Goal: Task Accomplishment & Management: Manage account settings

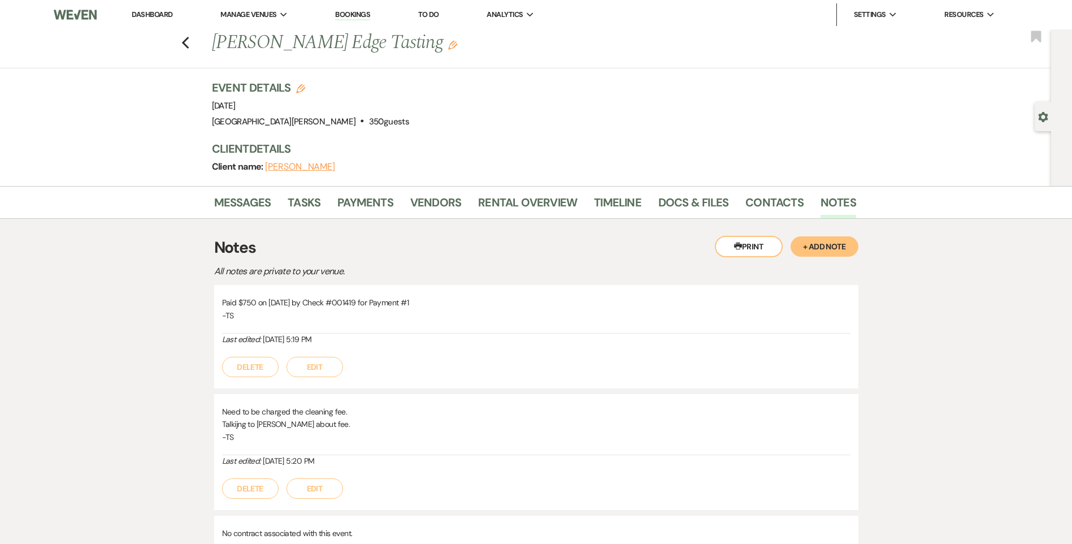
click at [157, 12] on link "Dashboard" at bounding box center [152, 15] width 41 height 10
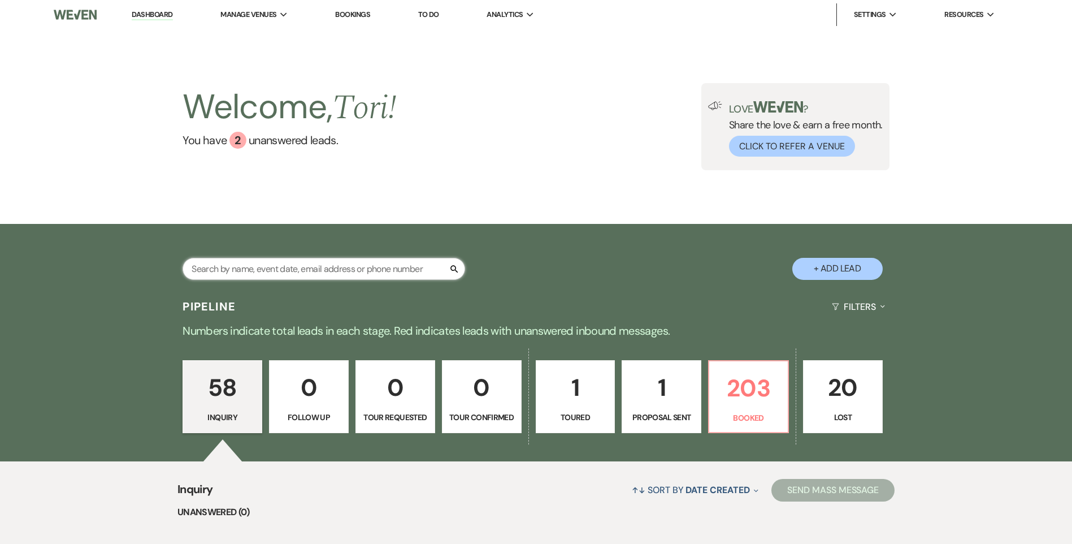
click at [249, 263] on input "text" at bounding box center [324, 269] width 283 height 22
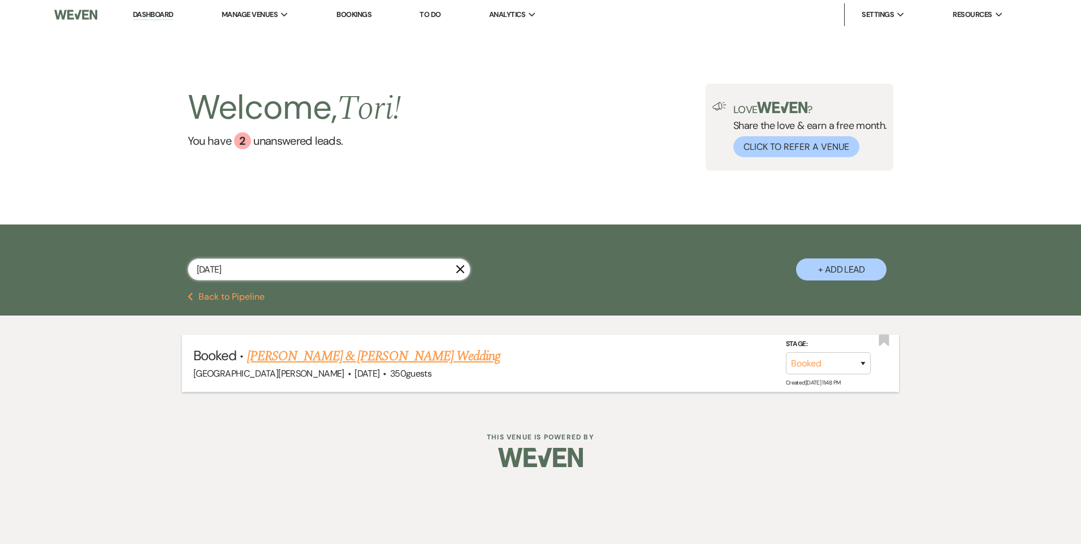
type input "[DATE]"
click at [284, 353] on link "[PERSON_NAME] & [PERSON_NAME] Wedding" at bounding box center [373, 356] width 253 height 20
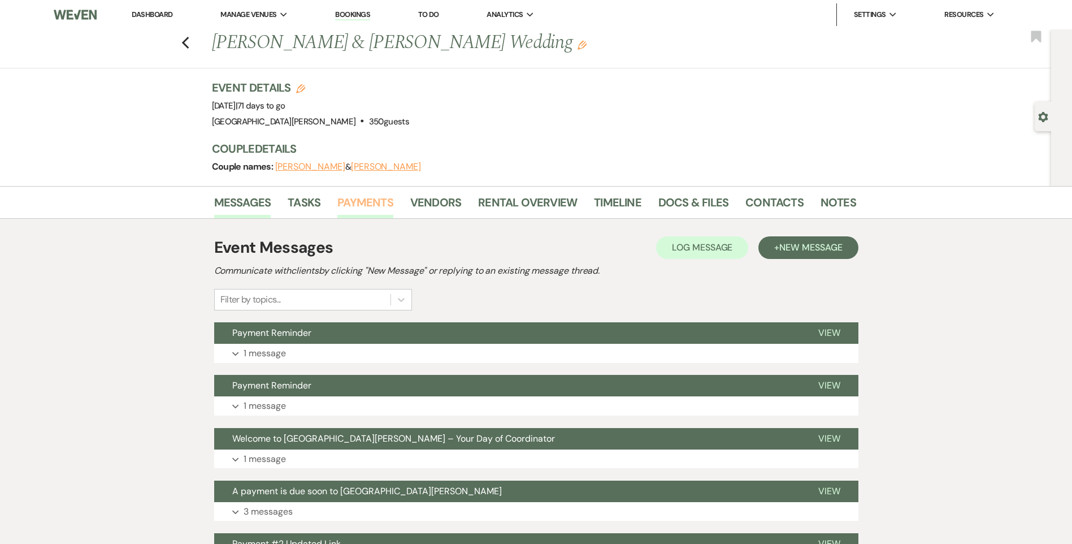
drag, startPoint x: 370, startPoint y: 206, endPoint x: 380, endPoint y: 214, distance: 12.4
click at [370, 206] on link "Payments" at bounding box center [365, 205] width 56 height 25
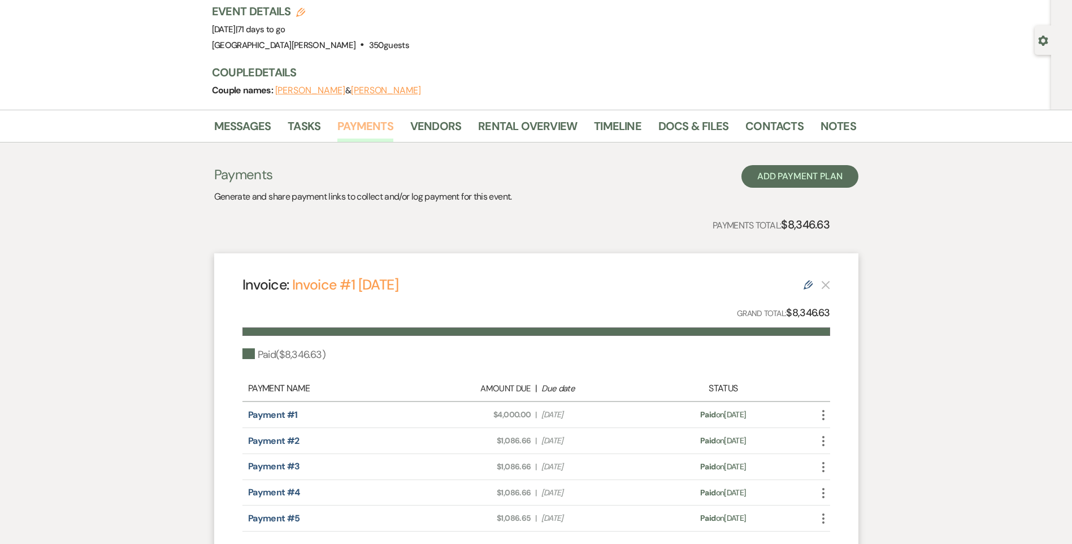
scroll to position [57, 0]
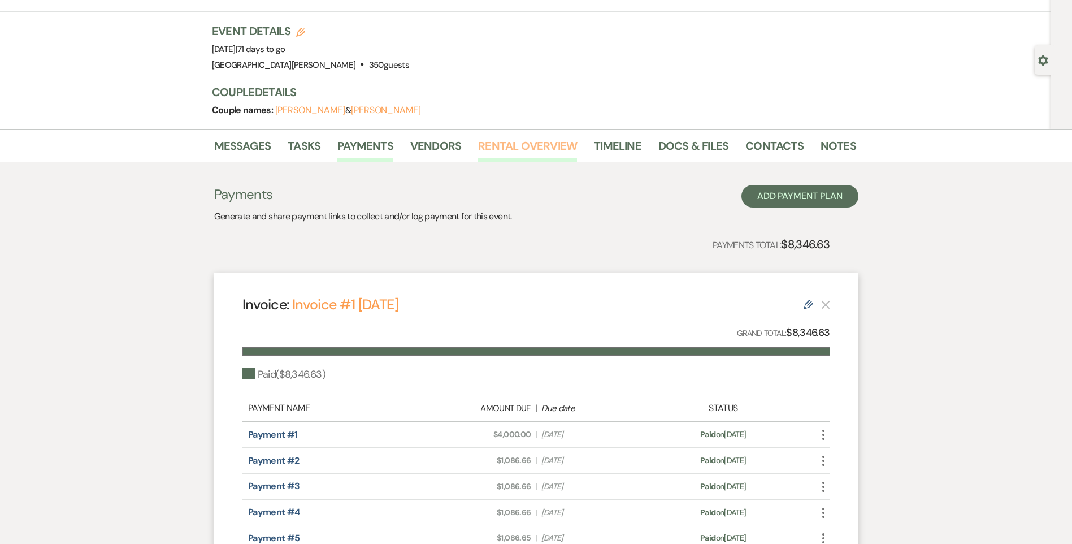
click at [518, 157] on link "Rental Overview" at bounding box center [527, 149] width 99 height 25
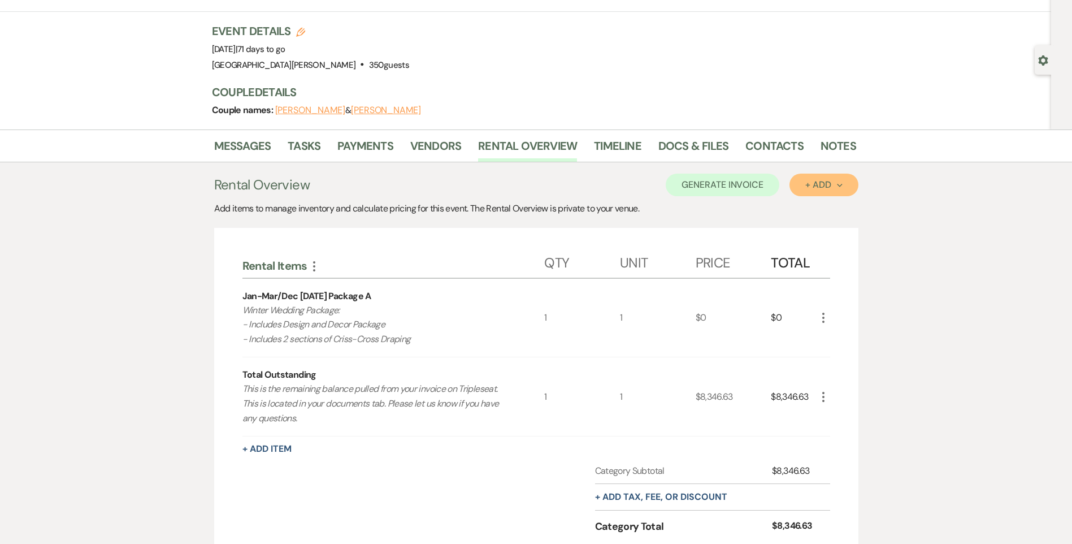
click at [817, 186] on div "+ Add Next" at bounding box center [823, 184] width 37 height 9
click at [806, 205] on button "Item" at bounding box center [818, 211] width 57 height 18
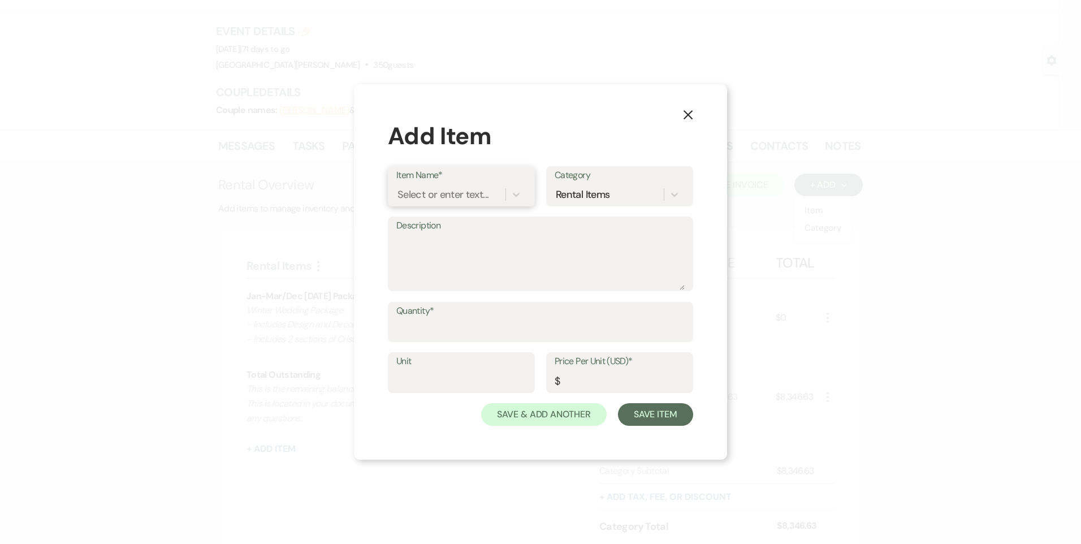
click at [435, 196] on div "Select or enter text..." at bounding box center [442, 194] width 91 height 15
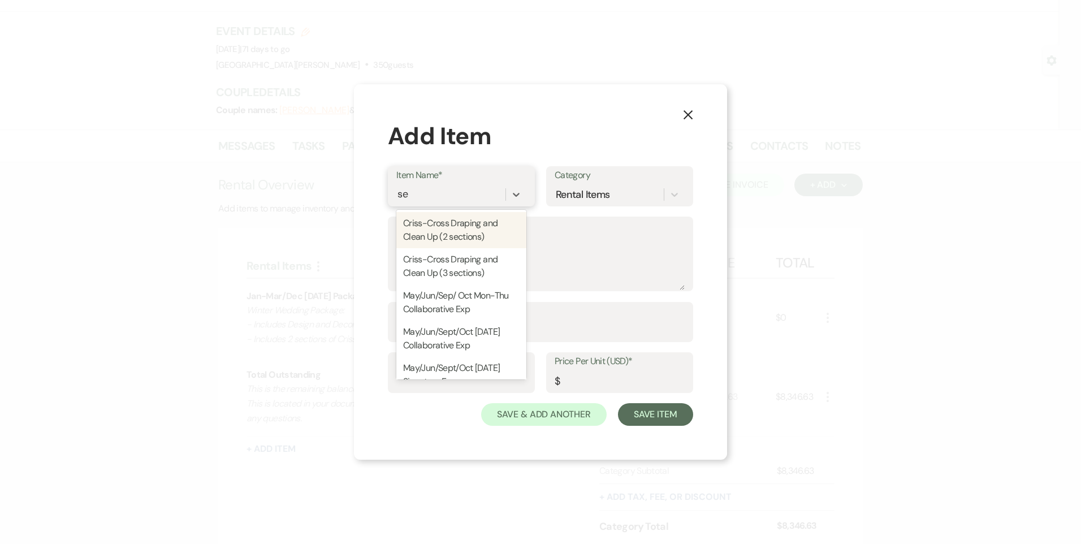
type input "set"
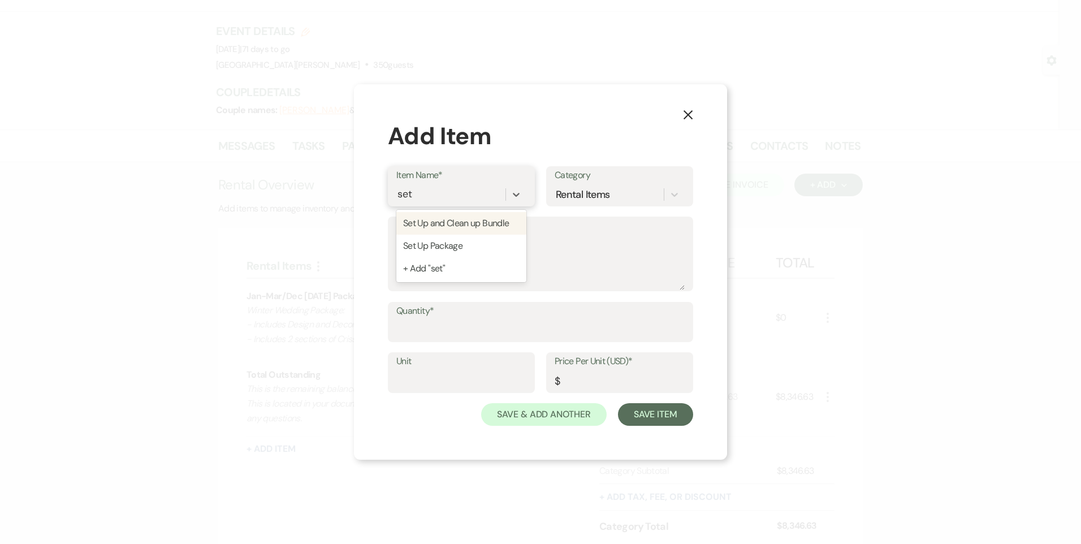
click at [443, 220] on div "Set Up and Clean up Bundle" at bounding box center [461, 223] width 130 height 23
type textarea "- Two-hour meeting with our stylist. - Access to our items for decorations. - S…"
type input "1"
type input "1800"
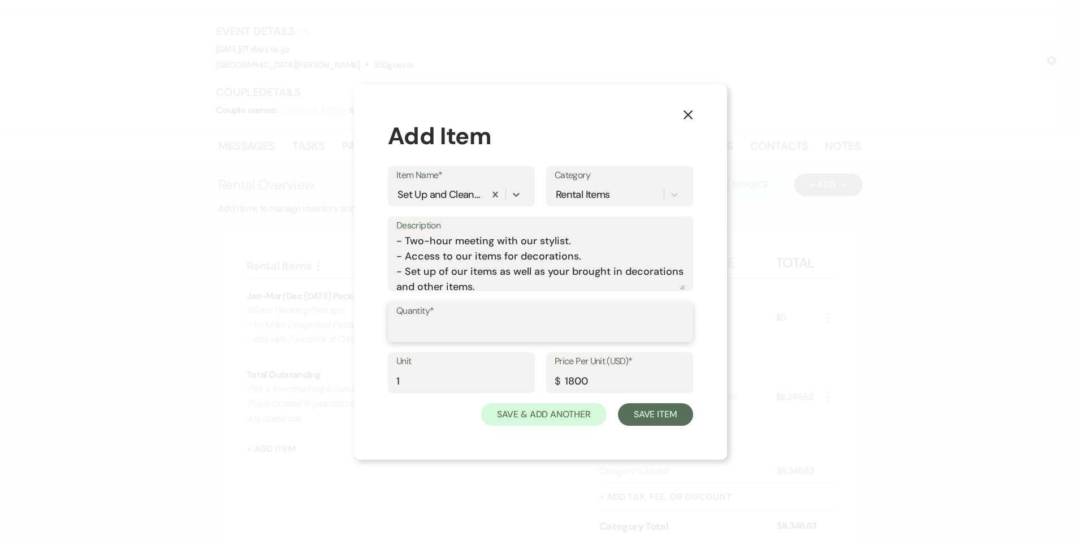
click at [439, 326] on input "Quantity*" at bounding box center [540, 330] width 288 height 22
type input "1"
click at [647, 422] on button "Save Item" at bounding box center [655, 414] width 75 height 23
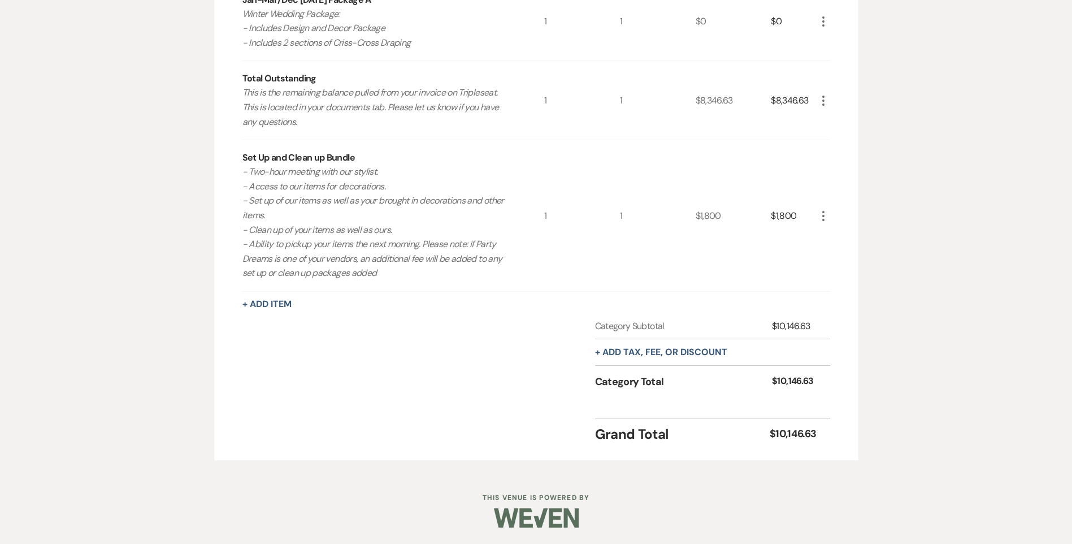
scroll to position [353, 0]
click at [670, 356] on button "+ Add tax, fee, or discount" at bounding box center [661, 351] width 132 height 9
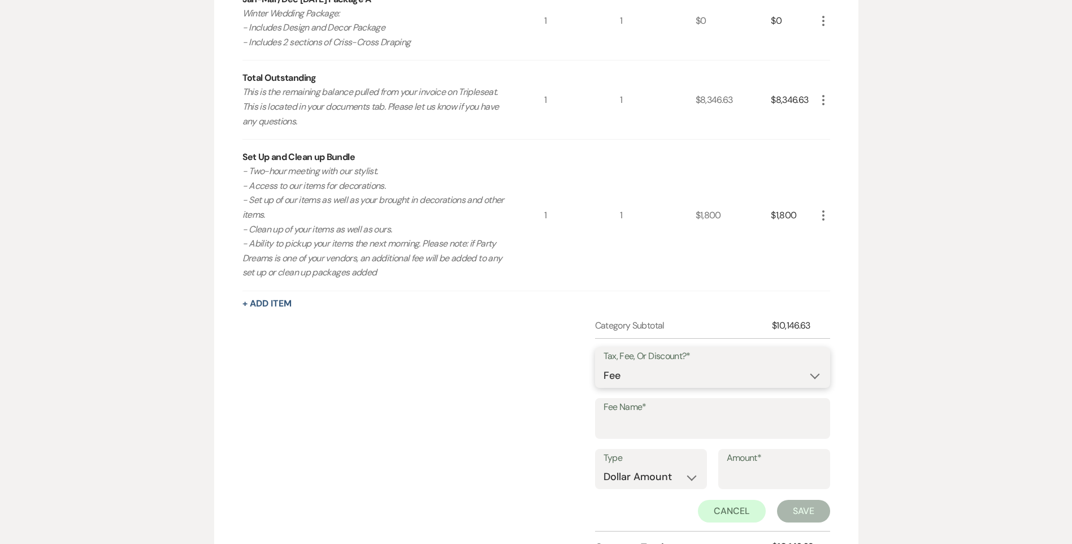
drag, startPoint x: 641, startPoint y: 379, endPoint x: 638, endPoint y: 388, distance: 10.0
click at [641, 379] on select "Fee Discount Tax" at bounding box center [713, 376] width 218 height 22
select select "3"
click at [604, 365] on select "Fee Discount Tax" at bounding box center [713, 376] width 218 height 22
click at [636, 428] on input "Fee Name*" at bounding box center [713, 426] width 218 height 22
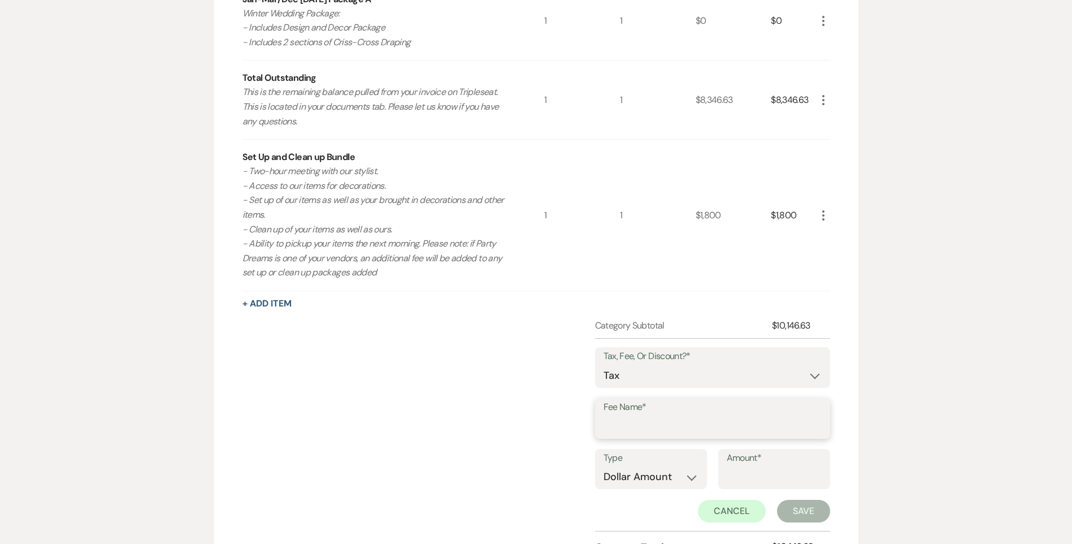
type input "State Sales Tax"
click at [642, 476] on select "Dollar Amount Percentage" at bounding box center [651, 477] width 95 height 22
select select "false"
click at [604, 466] on select "Dollar Amount Percentage" at bounding box center [651, 477] width 95 height 22
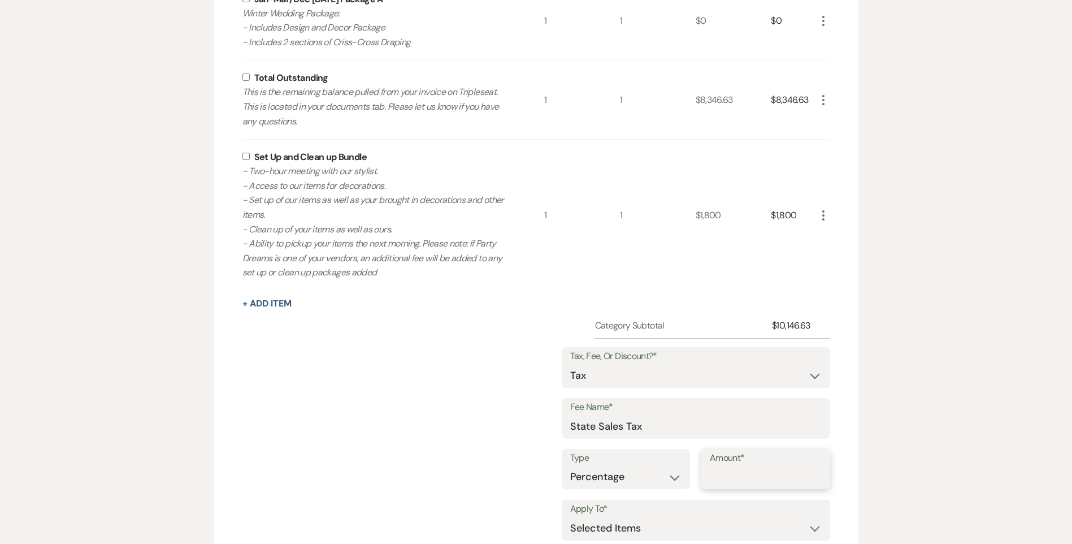
click at [718, 479] on input "Amount*" at bounding box center [766, 477] width 112 height 22
type input "7.25"
click at [243, 159] on input "checkbox" at bounding box center [245, 156] width 7 height 7
checkbox input "true"
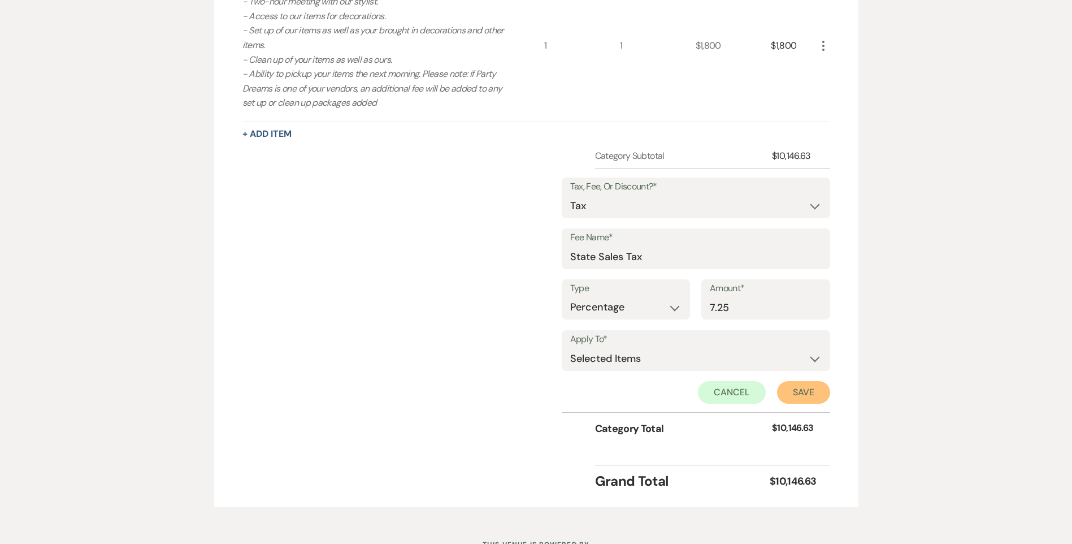
click at [794, 396] on button "Save" at bounding box center [803, 392] width 53 height 23
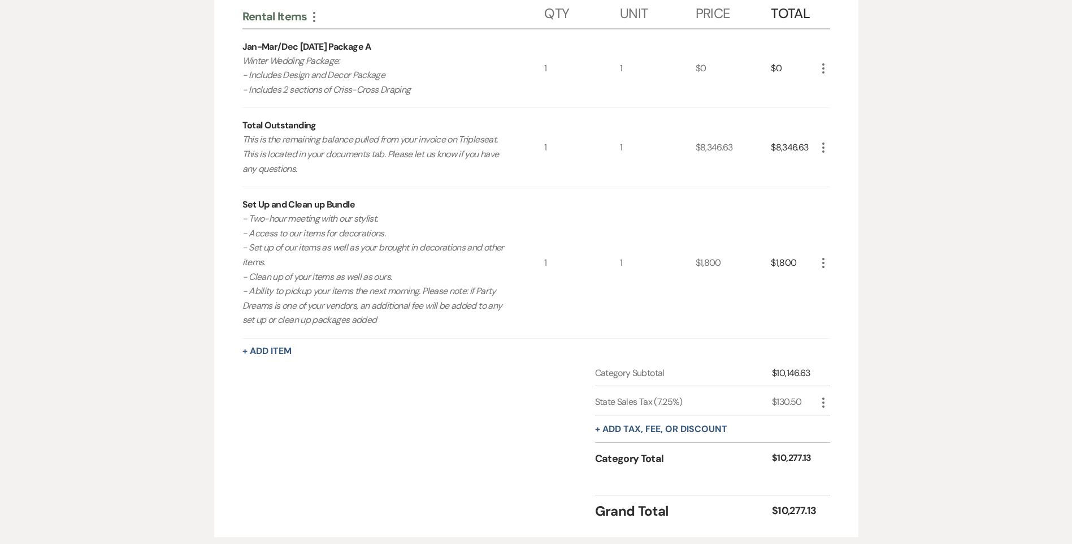
scroll to position [214, 0]
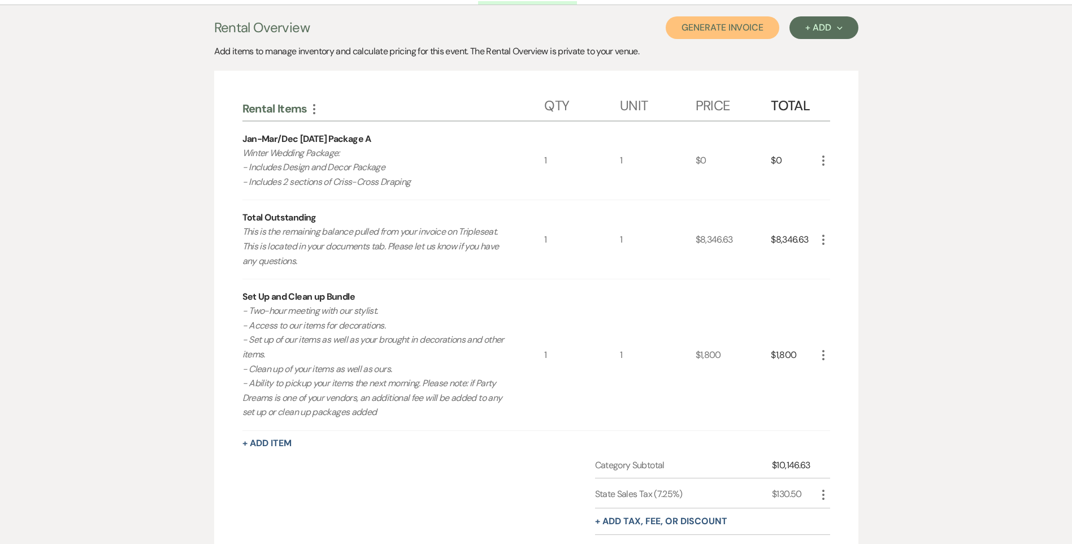
click at [700, 23] on button "Generate Invoice" at bounding box center [723, 27] width 114 height 23
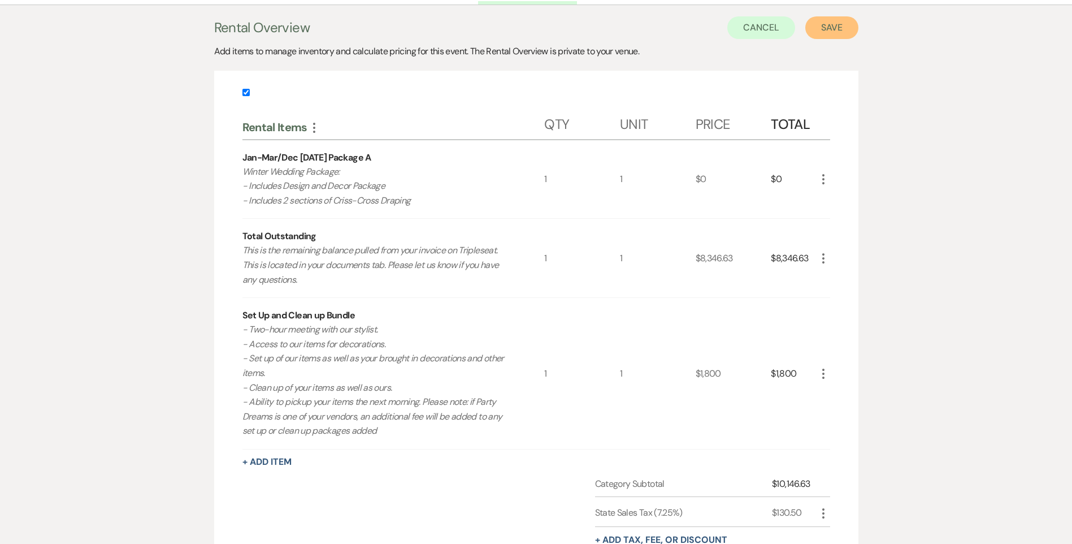
click at [826, 32] on button "Save" at bounding box center [831, 27] width 53 height 23
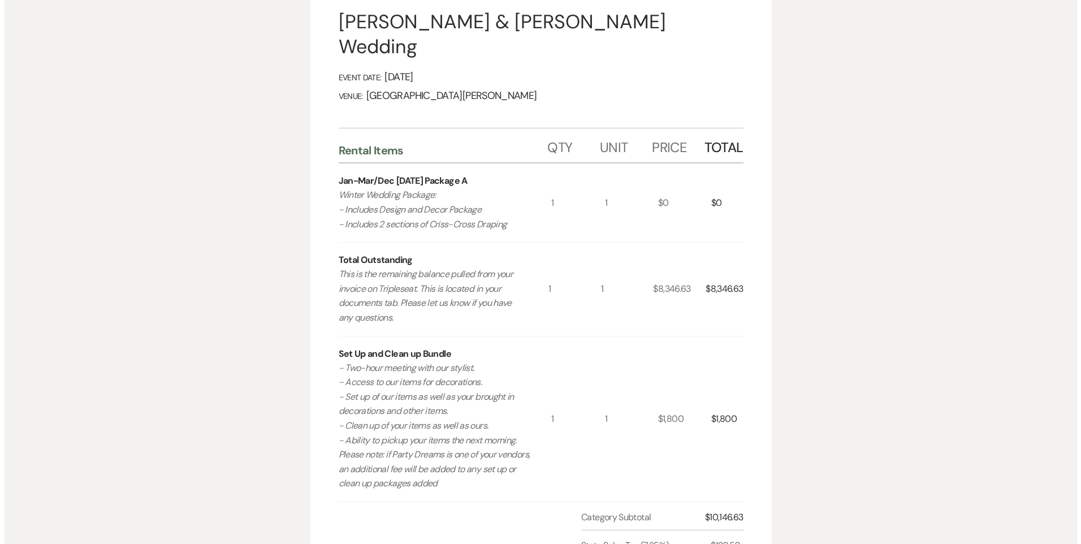
scroll to position [509, 0]
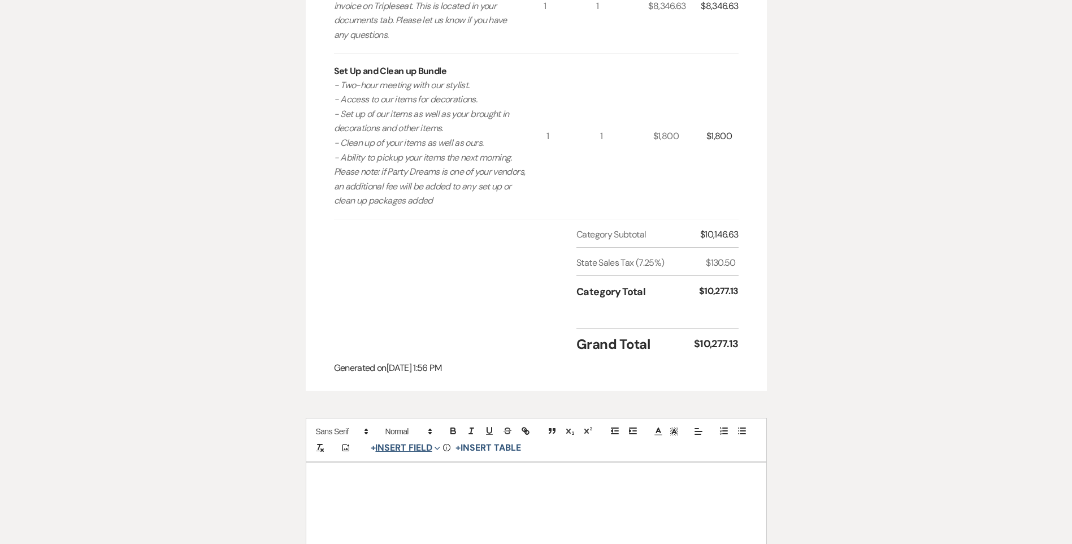
click at [398, 441] on button "+ Insert Field Expand" at bounding box center [406, 448] width 78 height 14
click at [408, 502] on button "Signature Field" at bounding box center [408, 512] width 85 height 20
select select "signatureField"
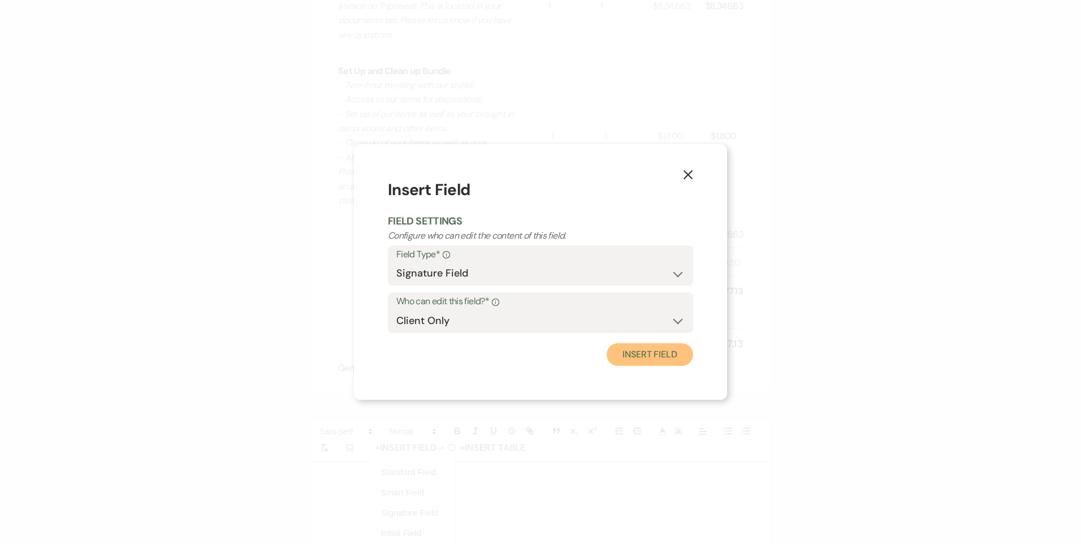
click at [660, 364] on button "Insert Field" at bounding box center [649, 354] width 86 height 23
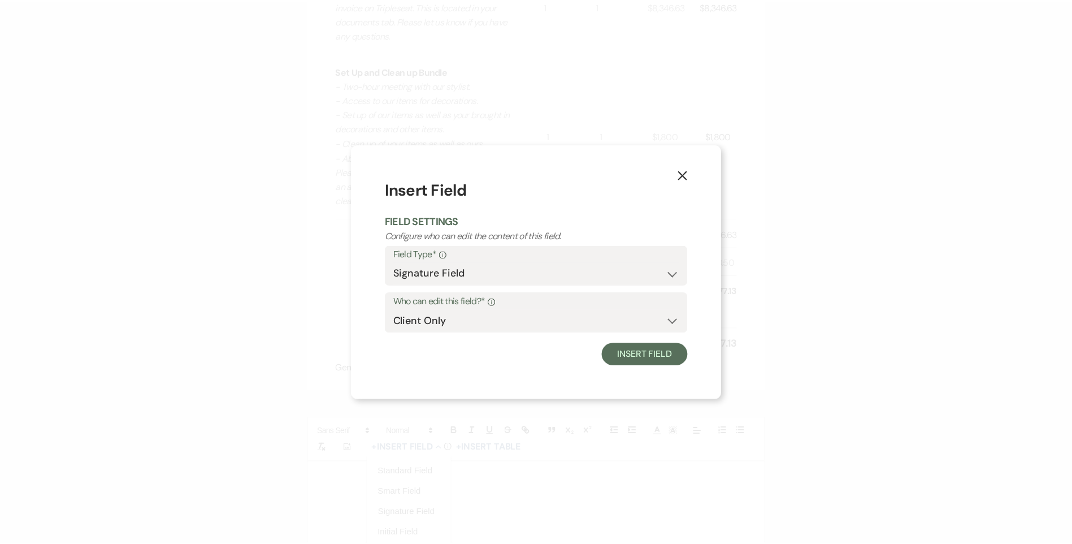
scroll to position [555, 0]
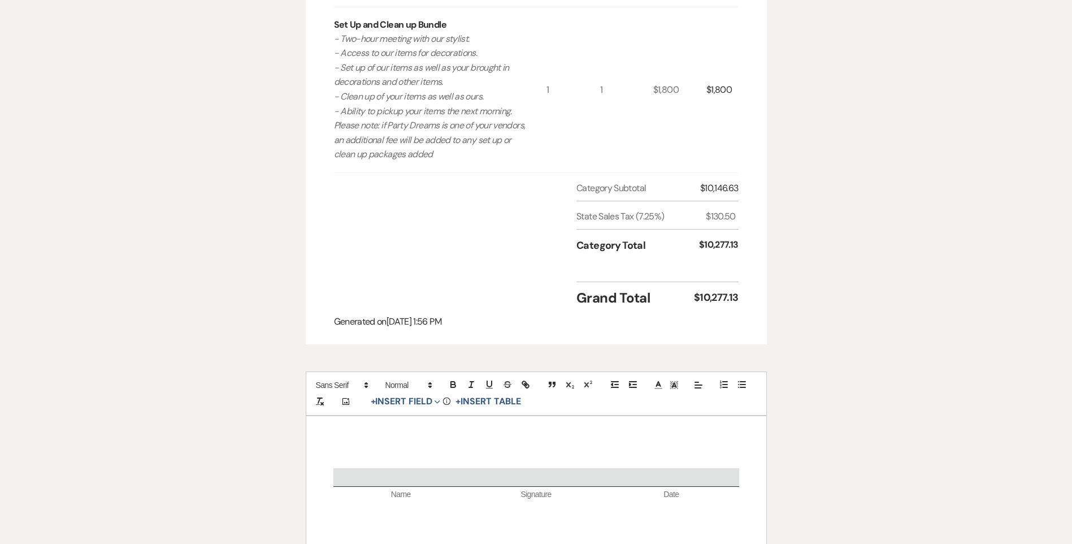
click at [453, 454] on p at bounding box center [536, 461] width 406 height 14
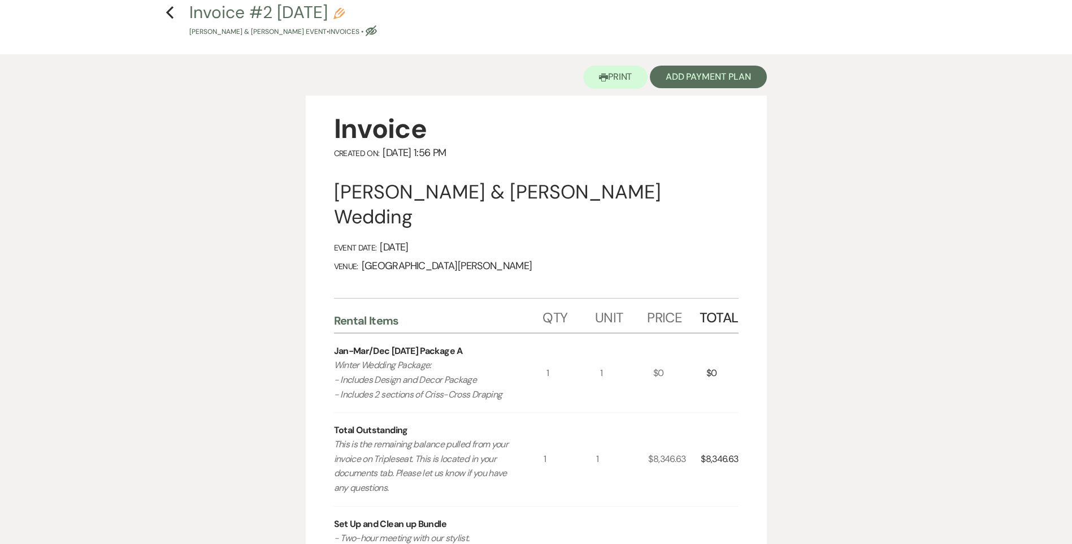
scroll to position [0, 0]
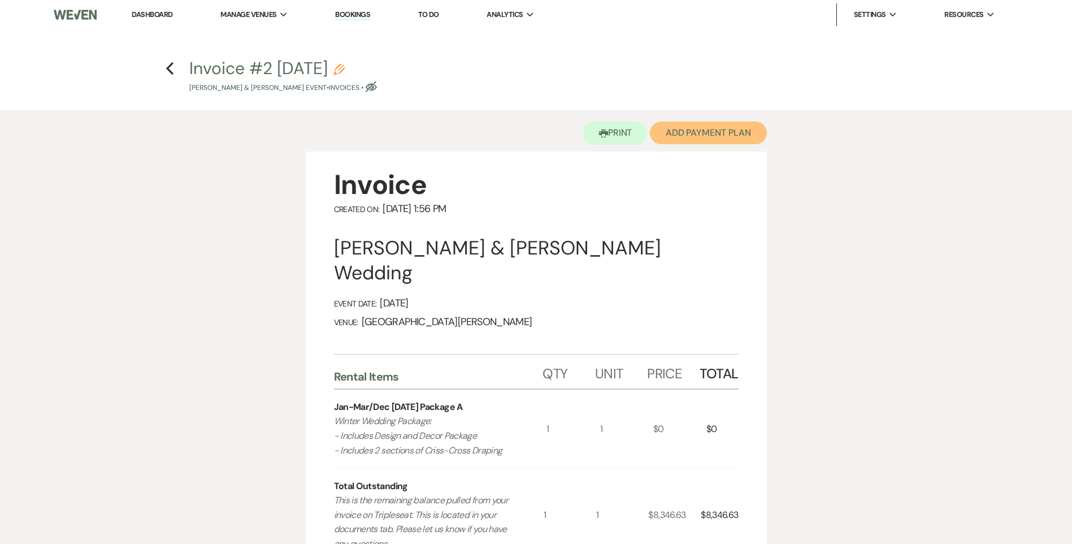
click at [718, 133] on button "Add Payment Plan" at bounding box center [708, 133] width 117 height 23
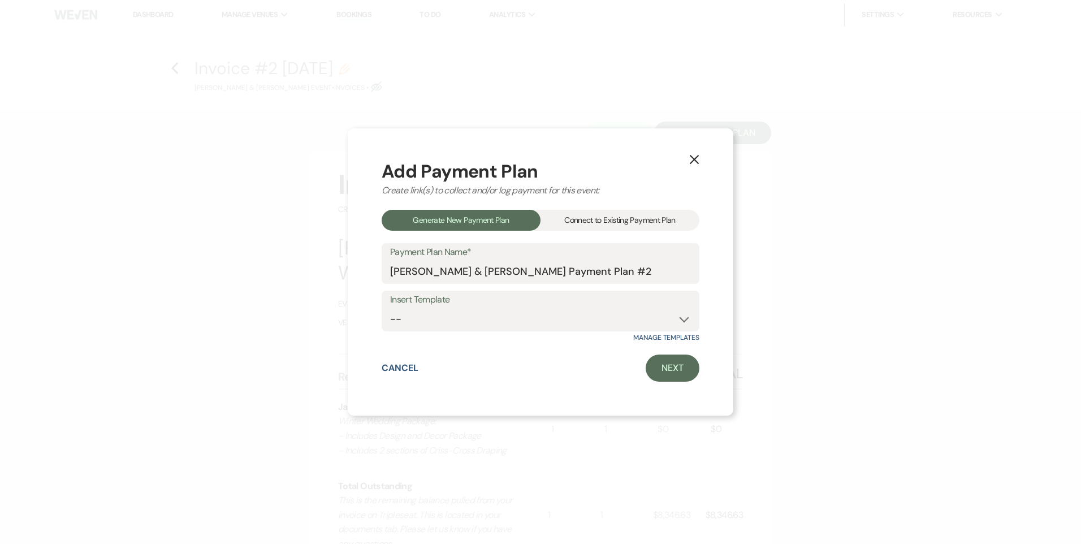
click at [611, 218] on div "Connect to Existing Payment Plan" at bounding box center [619, 220] width 159 height 21
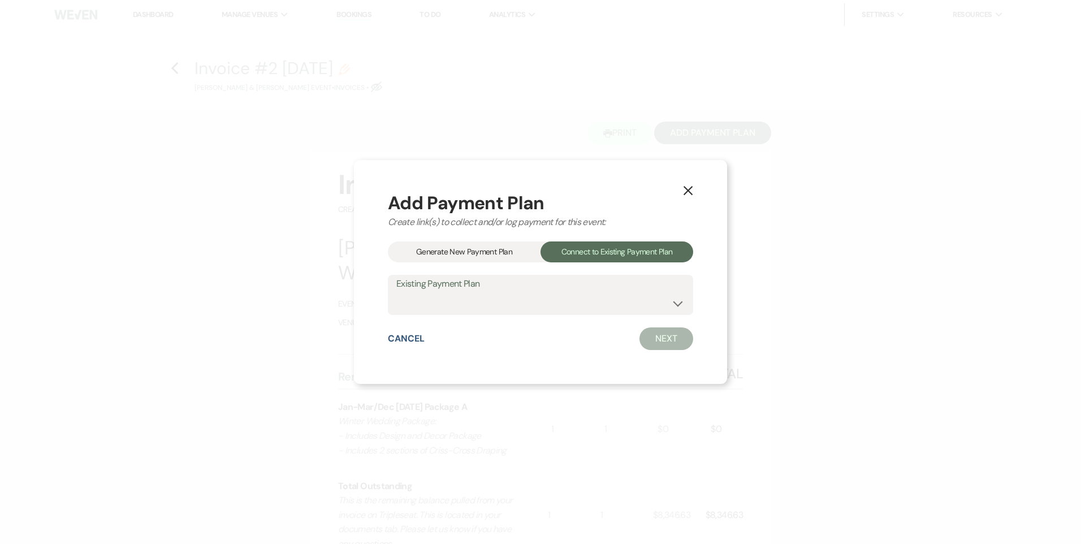
click at [497, 317] on div "Add Payment Plan Create link(s) to collect and/or log payment for this event: G…" at bounding box center [540, 272] width 305 height 157
click at [501, 305] on select "[PERSON_NAME] & [PERSON_NAME] Payment Plan #1" at bounding box center [540, 303] width 288 height 22
select select "20222"
click at [396, 292] on select "[PERSON_NAME] & [PERSON_NAME] Payment Plan #1" at bounding box center [540, 303] width 288 height 22
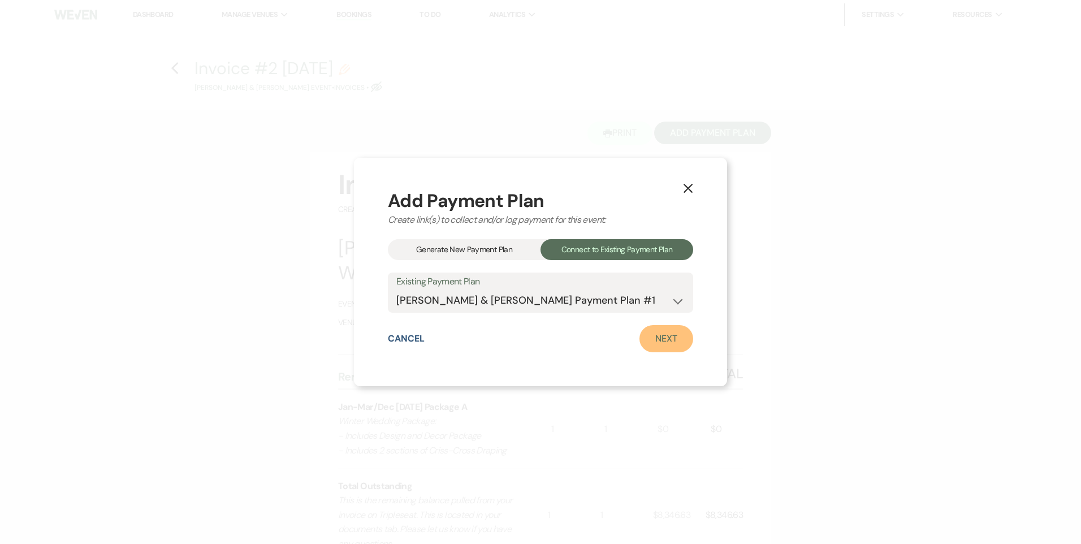
click at [657, 333] on link "Next" at bounding box center [666, 338] width 54 height 27
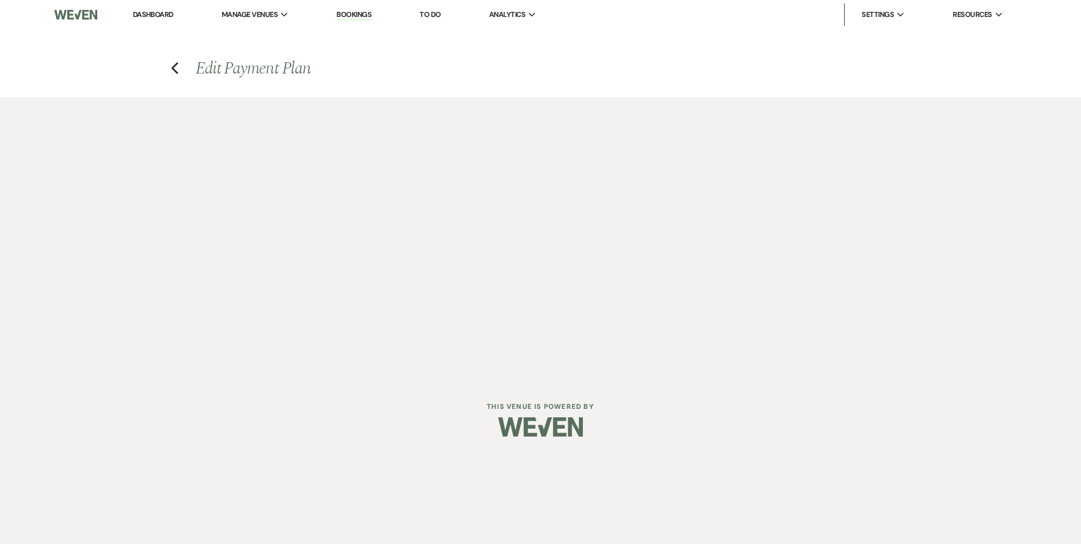
select select "29161"
select select "1"
select select "true"
select select "1"
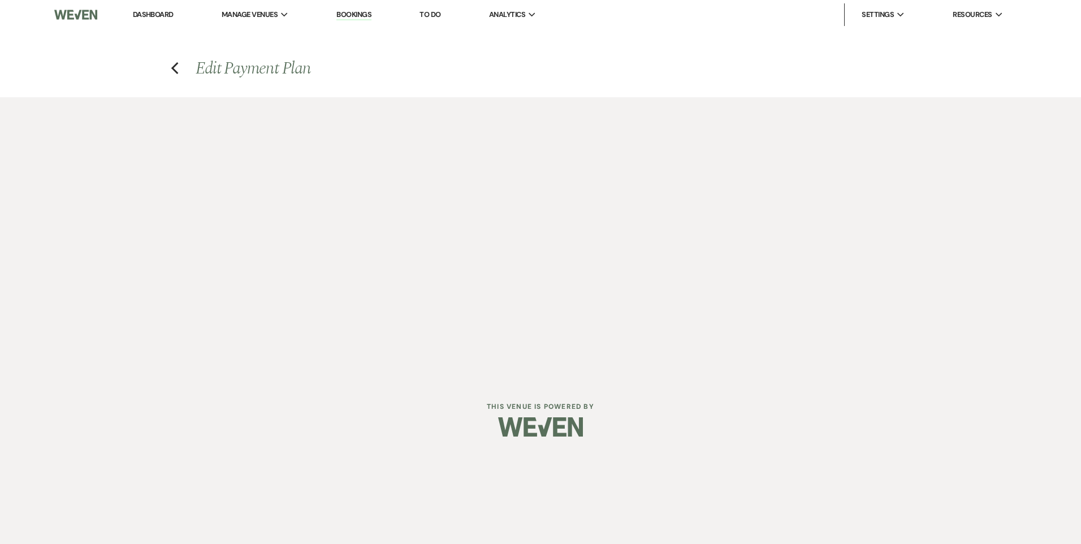
select select "true"
select select "1"
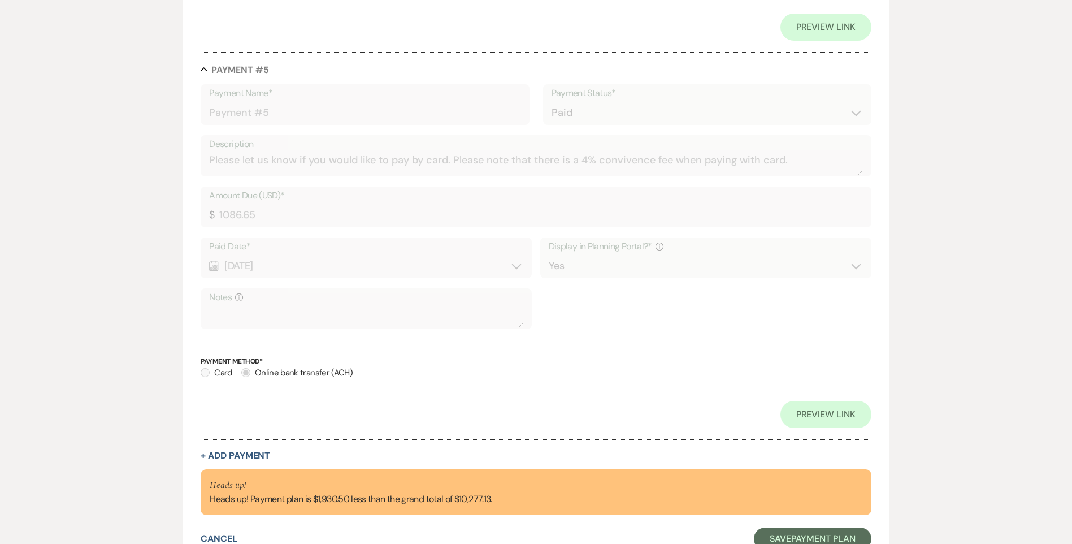
scroll to position [1958, 0]
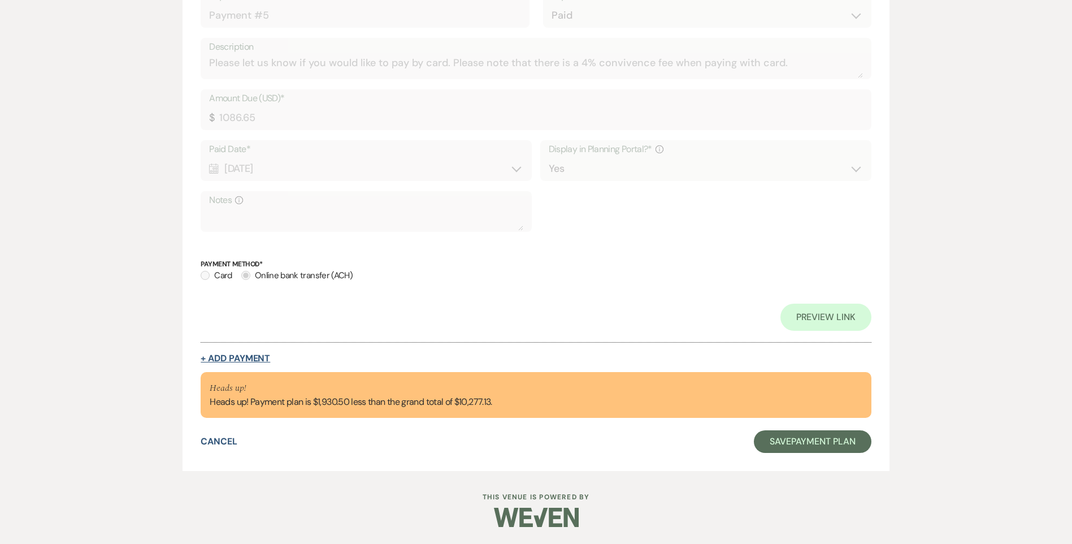
click at [228, 360] on button "+ Add Payment" at bounding box center [236, 358] width 70 height 9
select select "2"
select select "flat"
select select "true"
select select "client"
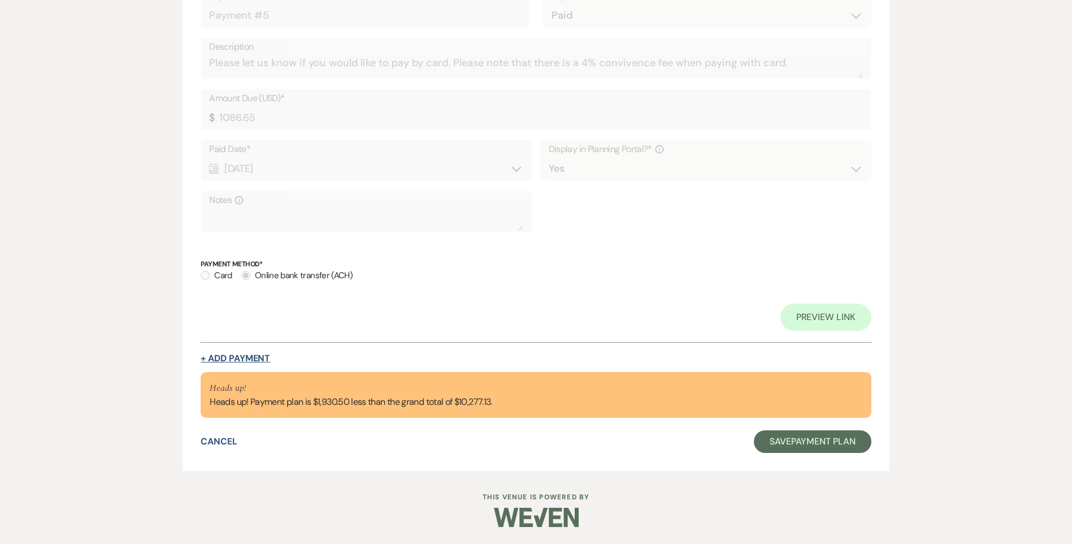
select select "weeks"
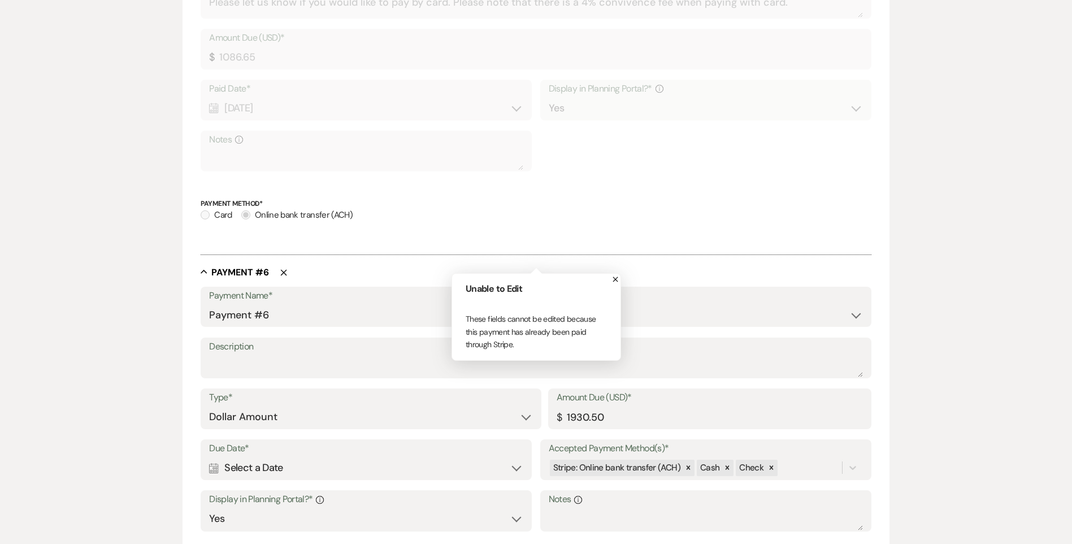
scroll to position [1962, 0]
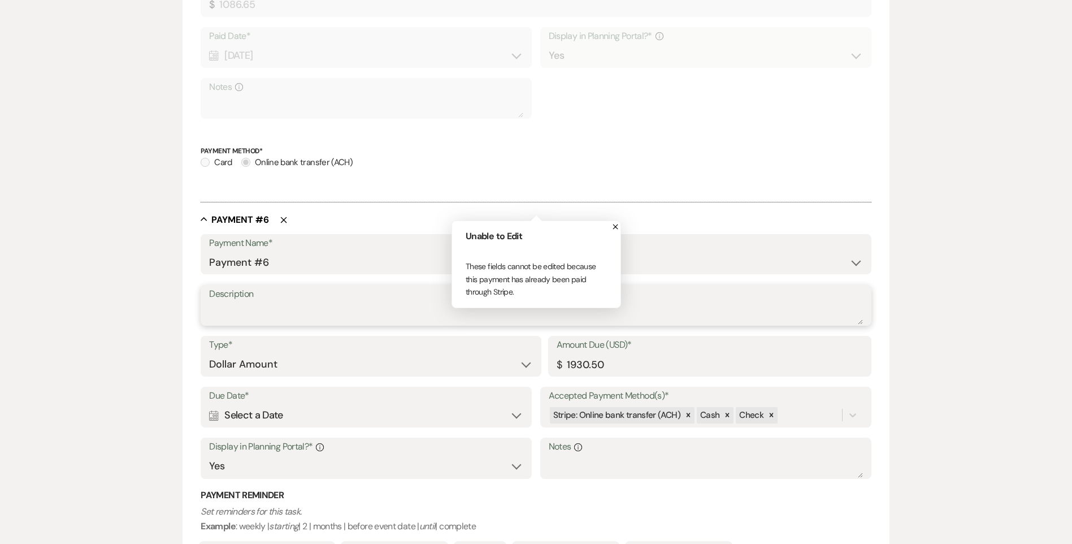
click at [286, 315] on textarea "Description" at bounding box center [535, 313] width 653 height 23
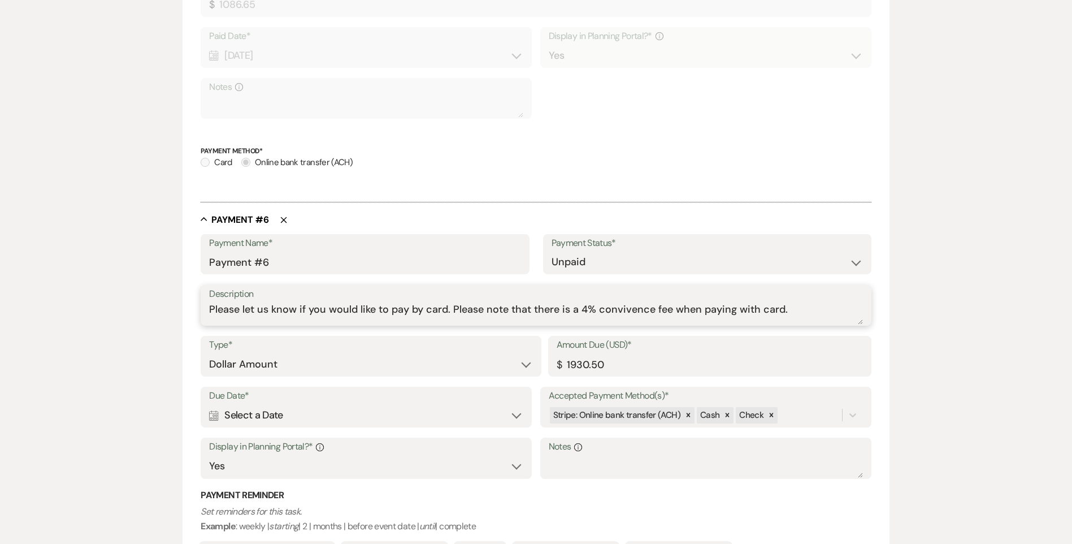
type textarea "Please let us know if you would like to pay by card. Please note that there is …"
click at [432, 420] on div "Calendar Select a Date Expand" at bounding box center [366, 415] width 314 height 22
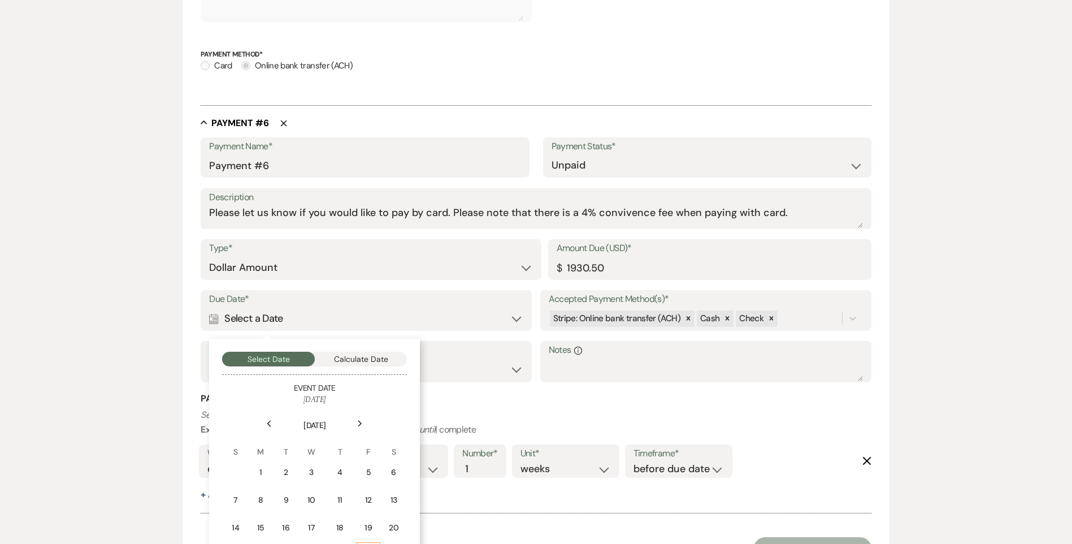
scroll to position [2169, 0]
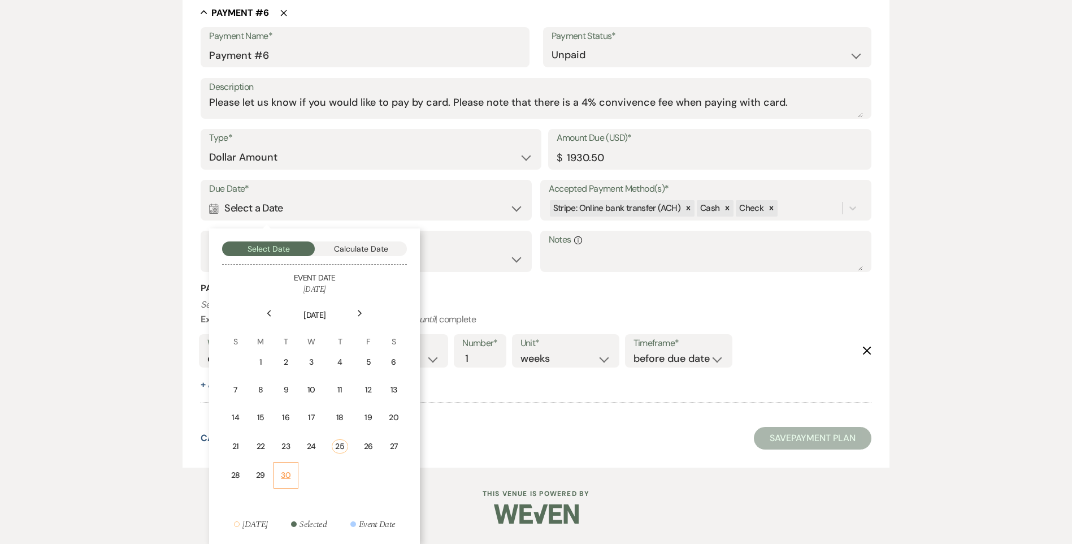
click at [297, 484] on td "30" at bounding box center [286, 475] width 24 height 27
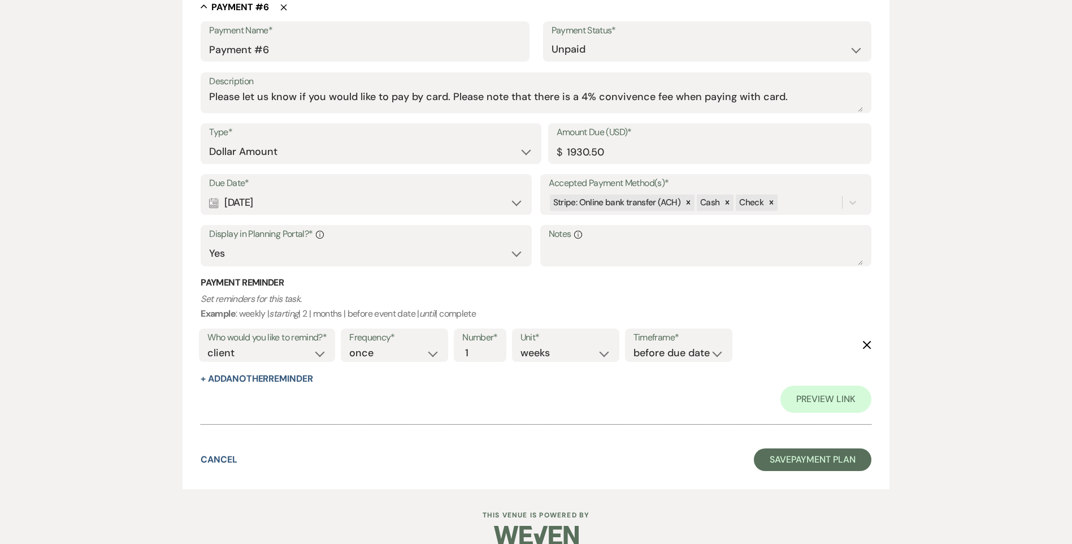
scroll to position [2329, 0]
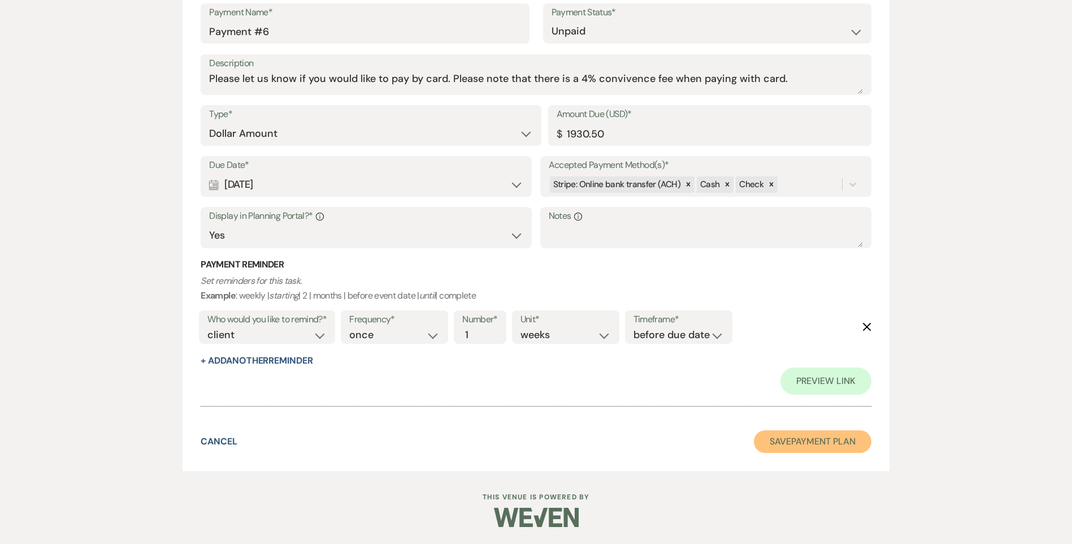
click at [777, 442] on button "Save Payment Plan" at bounding box center [813, 441] width 118 height 23
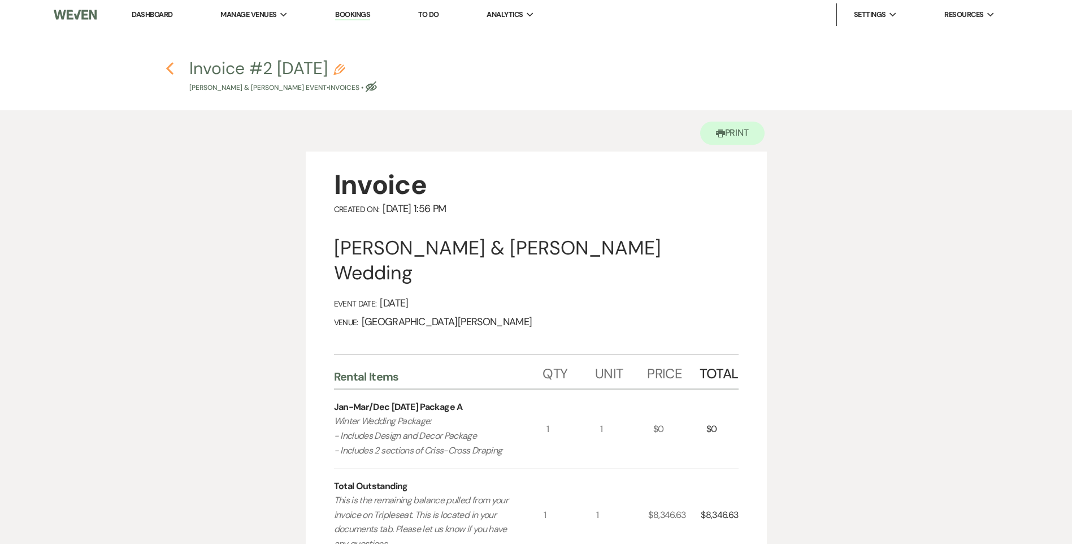
click at [174, 75] on icon "Previous" at bounding box center [170, 69] width 8 height 14
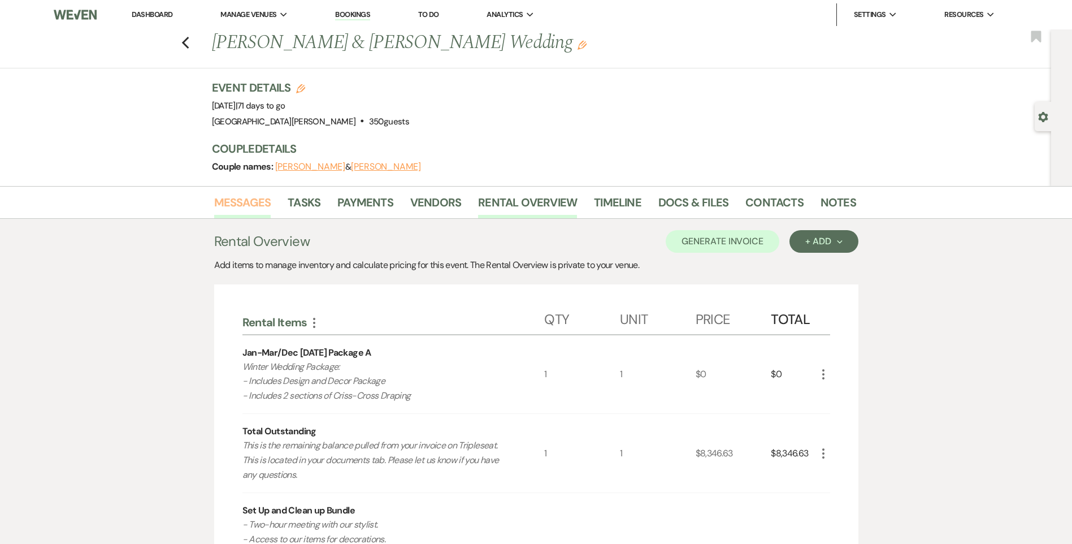
drag, startPoint x: 238, startPoint y: 201, endPoint x: 245, endPoint y: 198, distance: 7.9
click at [239, 201] on link "Messages" at bounding box center [242, 205] width 57 height 25
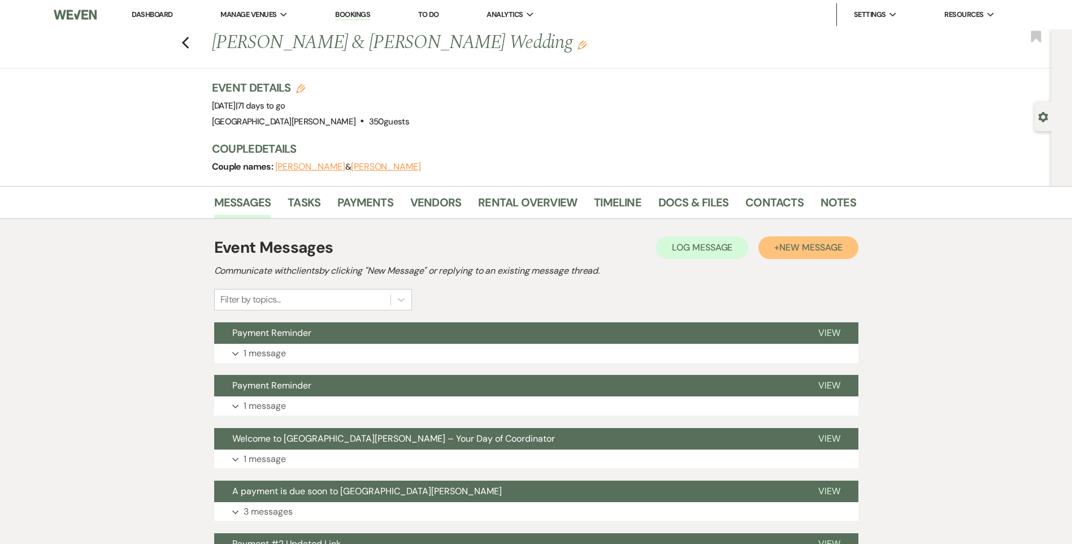
click at [795, 244] on span "New Message" at bounding box center [810, 247] width 63 height 12
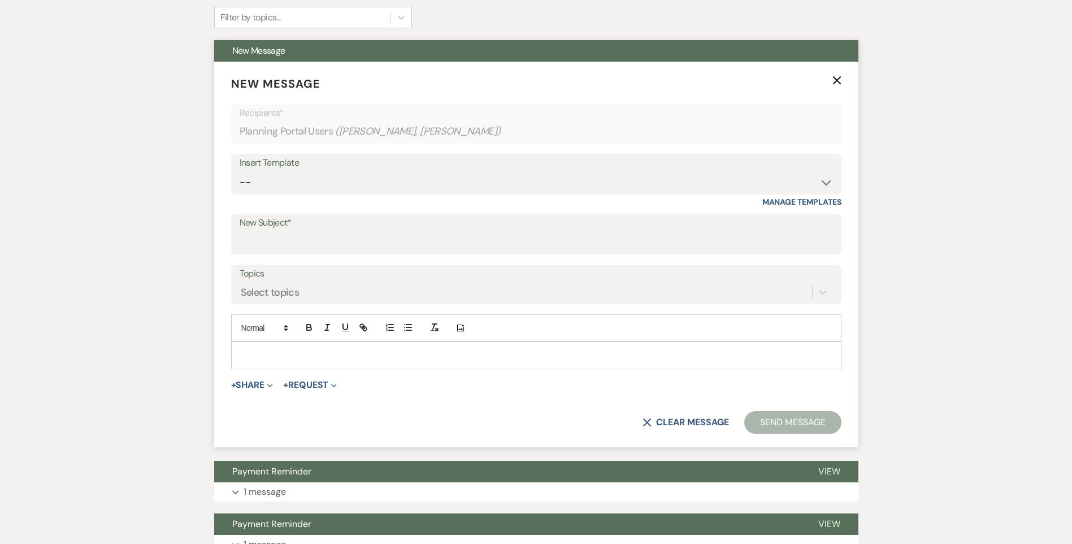
scroll to position [283, 0]
click at [281, 180] on select "-- Follow Up WWM Initial Inquiry Response Planning Portal Introduction (Booked …" at bounding box center [536, 182] width 593 height 22
select select "5027"
click at [240, 171] on select "-- Follow Up WWM Initial Inquiry Response Planning Portal Introduction (Booked …" at bounding box center [536, 182] width 593 height 22
type input "Your Invoice & Payment Plan for White [GEOGRAPHIC_DATA][PERSON_NAME]!"
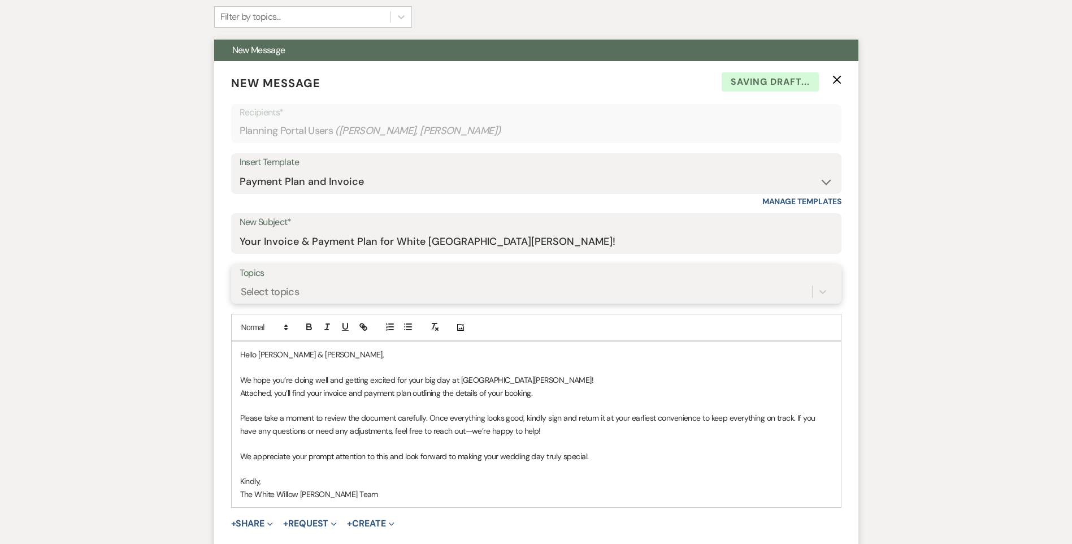
click at [281, 283] on div "Select topics" at bounding box center [526, 292] width 573 height 20
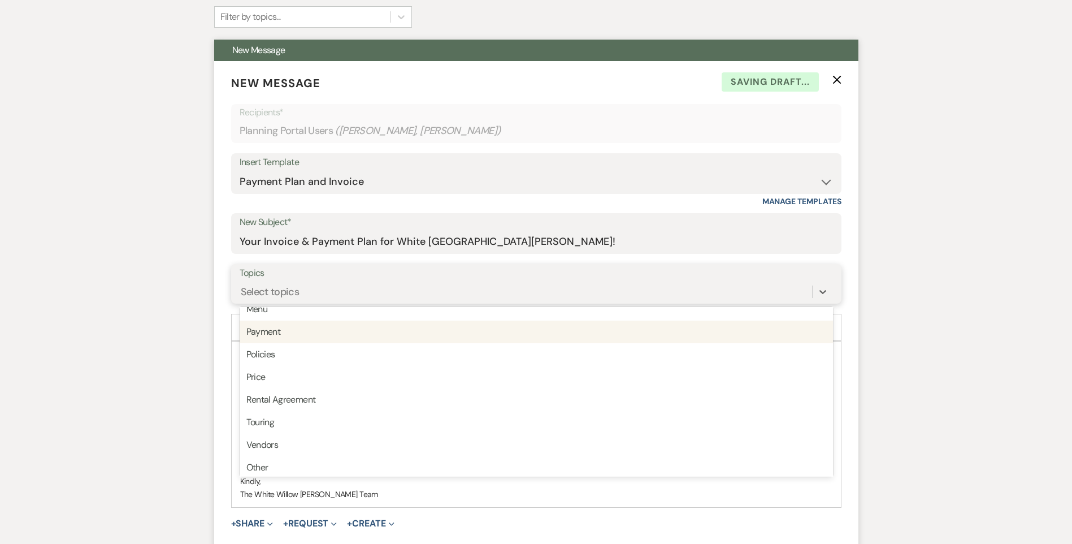
click at [286, 336] on div "Payment" at bounding box center [536, 331] width 593 height 23
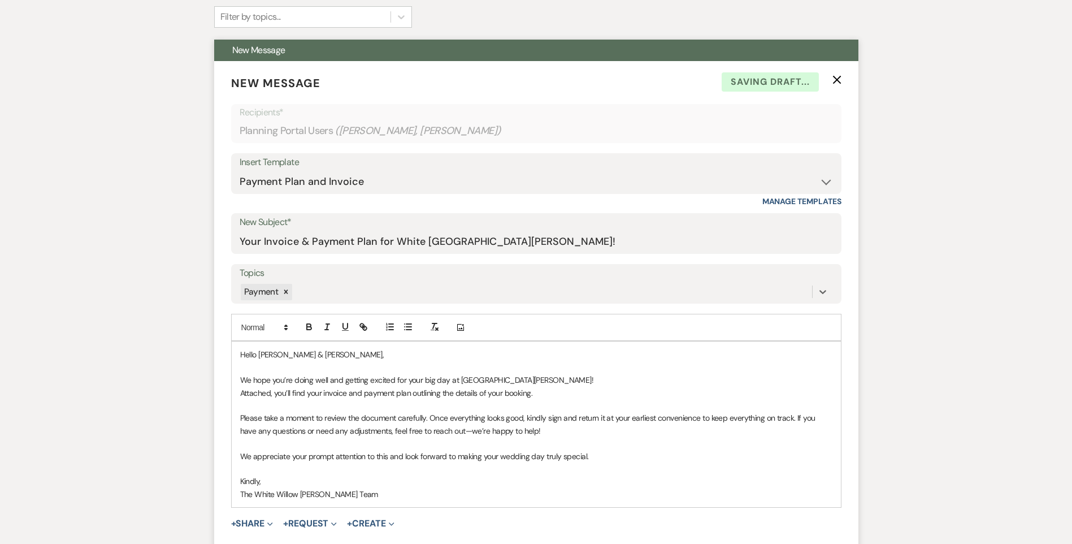
click at [319, 396] on p "Attached, you’ll find your invoice and payment plan outlining the details of yo…" at bounding box center [536, 393] width 592 height 12
click at [560, 398] on p "Attached, you’ll find your updated invoice and payment plan outlining the detai…" at bounding box center [536, 393] width 592 height 12
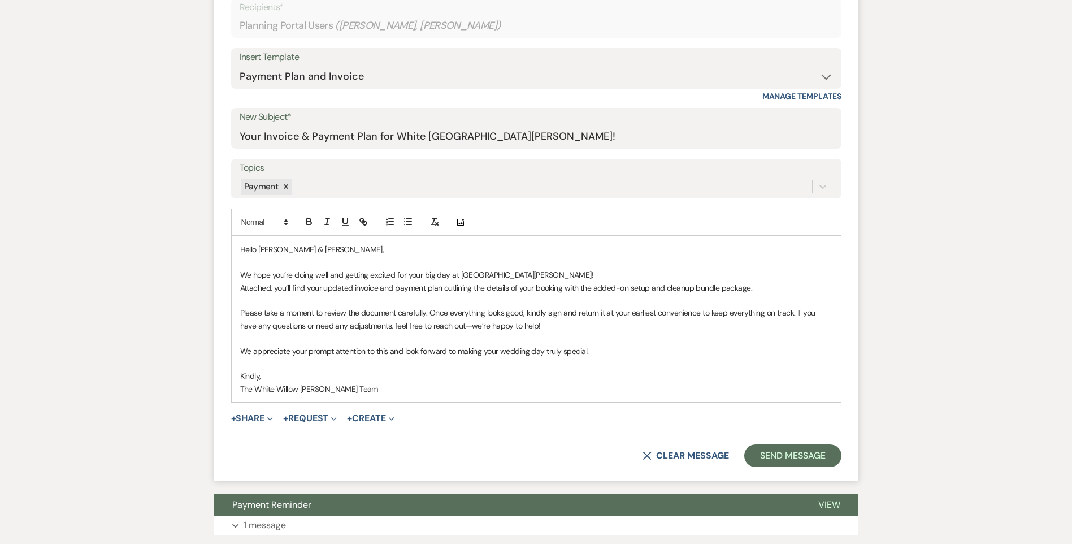
scroll to position [396, 0]
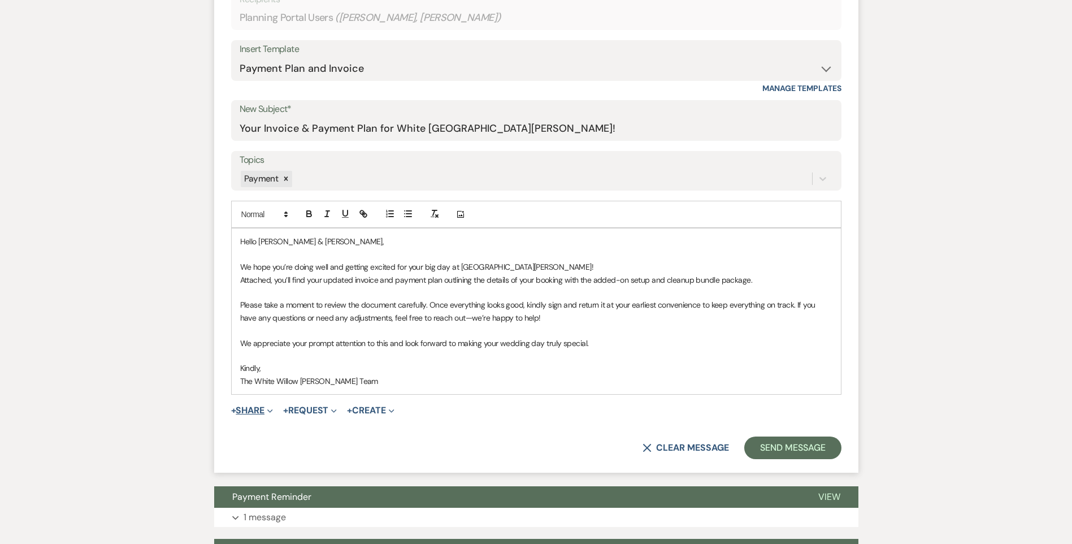
click at [254, 409] on button "+ Share Expand" at bounding box center [252, 410] width 42 height 9
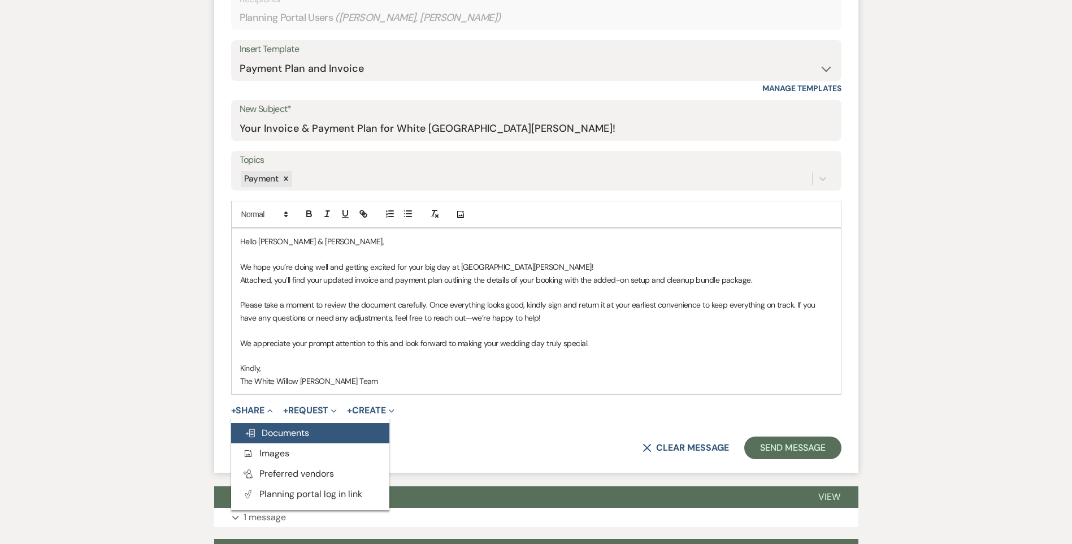
click at [255, 437] on icon "Doc Upload" at bounding box center [250, 432] width 11 height 9
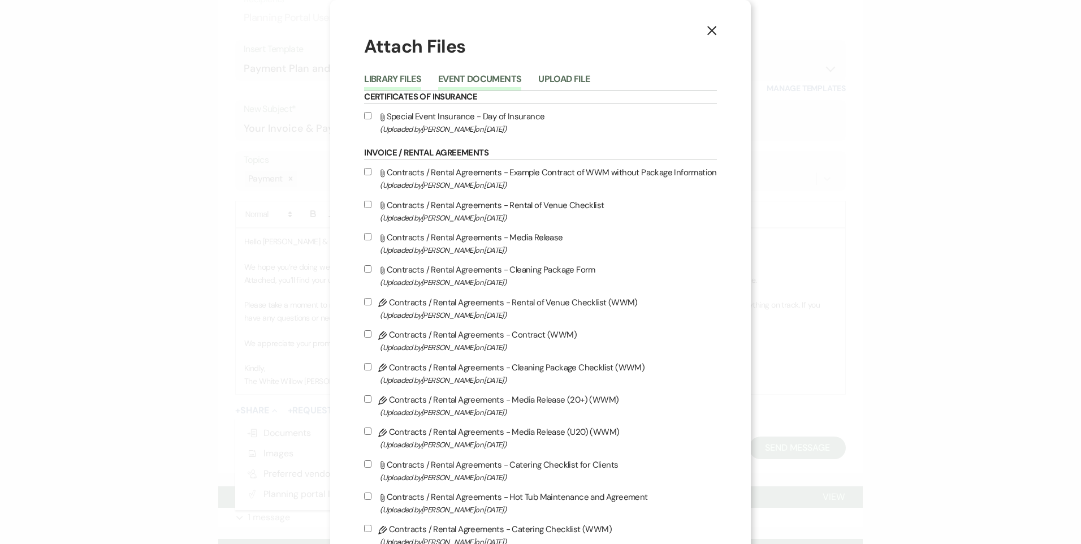
click at [460, 78] on button "Event Documents" at bounding box center [479, 83] width 83 height 16
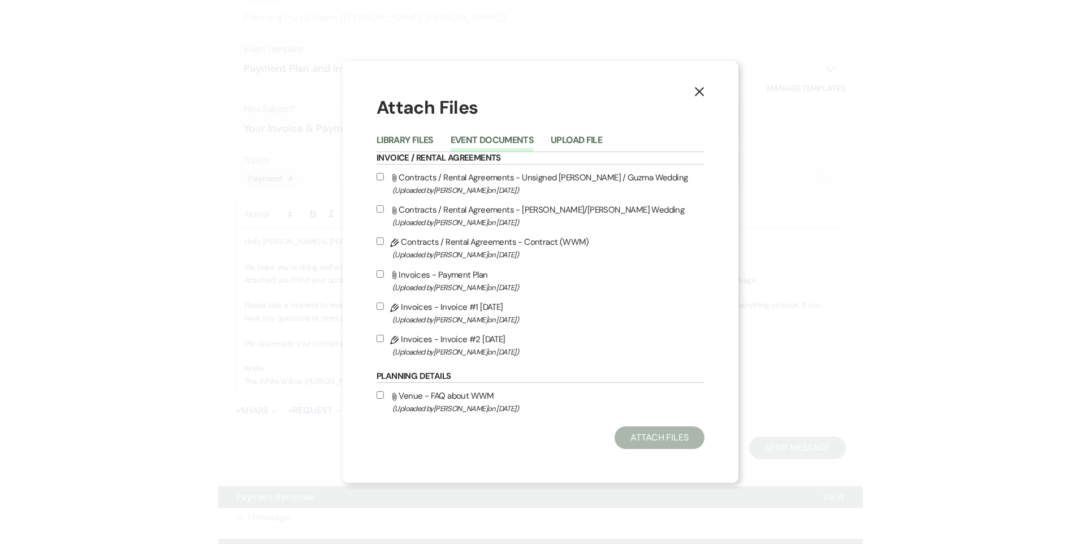
click at [381, 341] on input "Pencil Invoices - Invoice #2 [DATE] (Uploaded by [PERSON_NAME] on [DATE] )" at bounding box center [379, 338] width 7 height 7
checkbox input "true"
click at [641, 440] on button "Attach Files" at bounding box center [659, 437] width 90 height 23
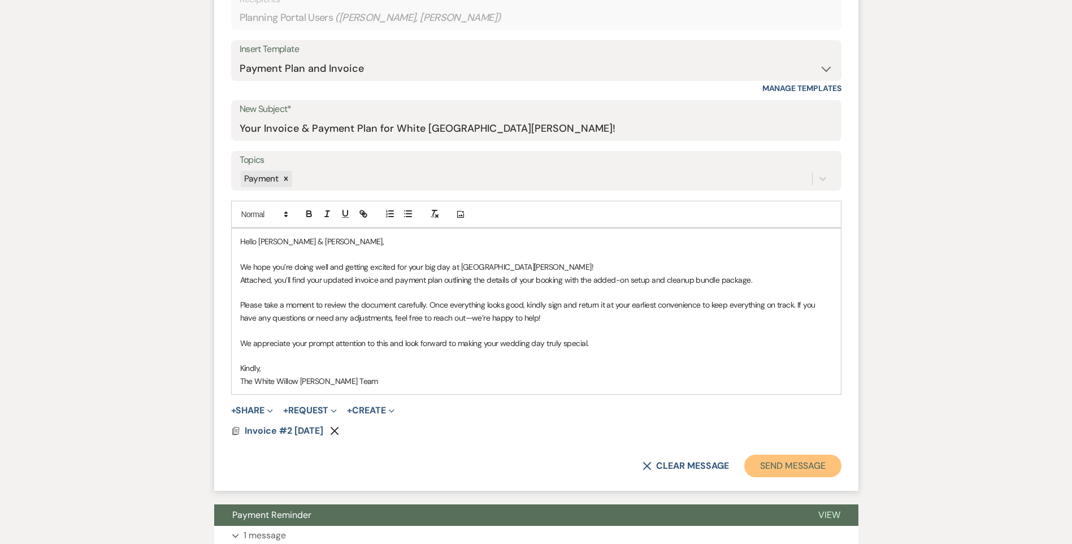
click at [772, 470] on button "Send Message" at bounding box center [792, 465] width 97 height 23
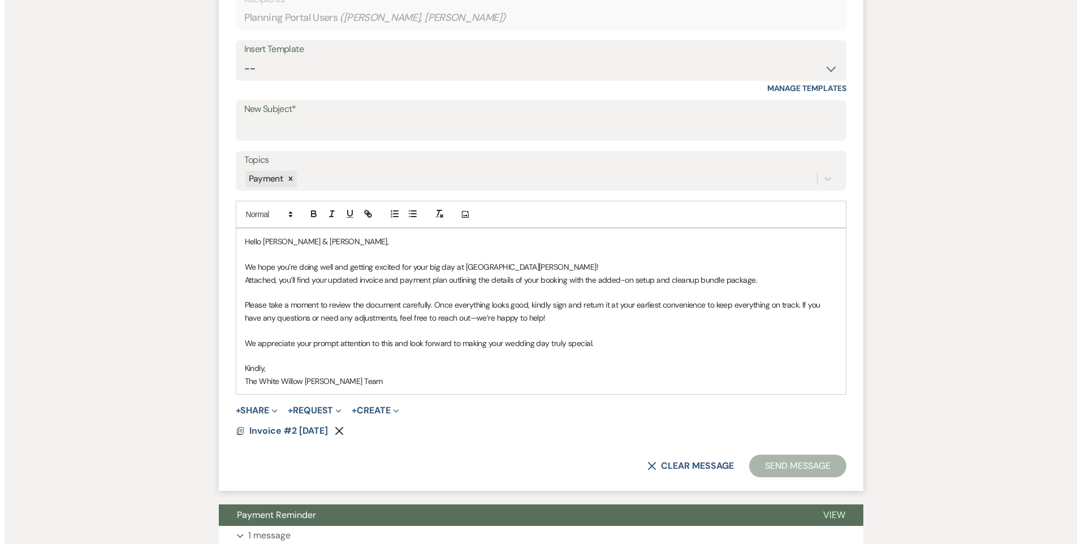
scroll to position [0, 0]
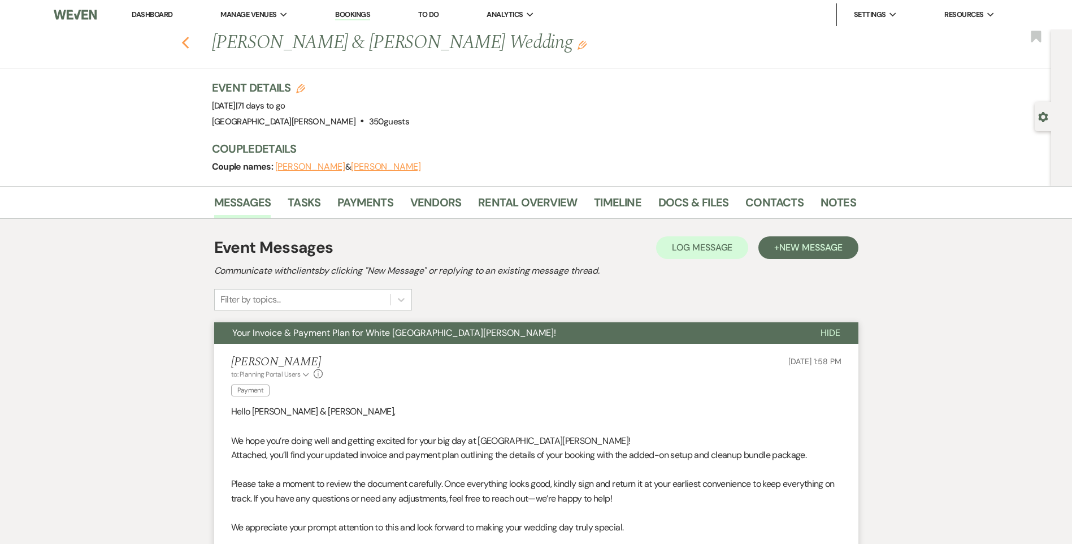
click at [189, 46] on use "button" at bounding box center [184, 43] width 7 height 12
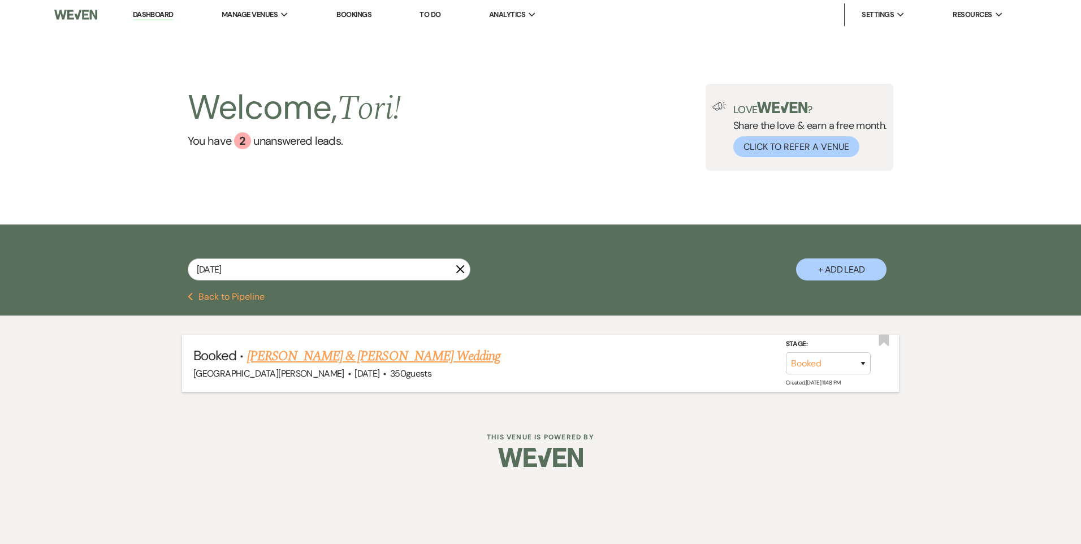
click at [307, 349] on link "[PERSON_NAME] & [PERSON_NAME] Wedding" at bounding box center [373, 356] width 253 height 20
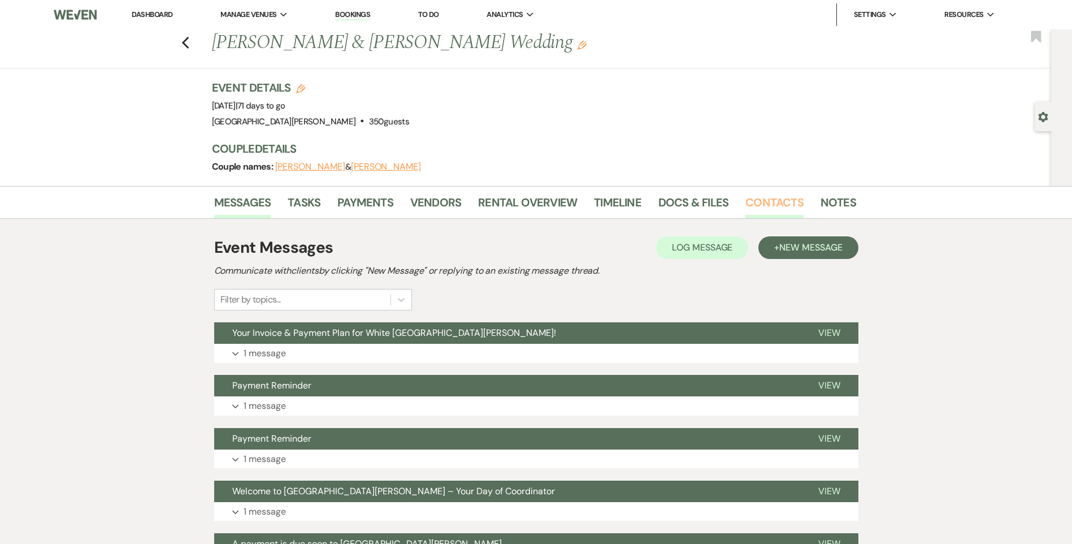
click at [789, 205] on link "Contacts" at bounding box center [775, 205] width 58 height 25
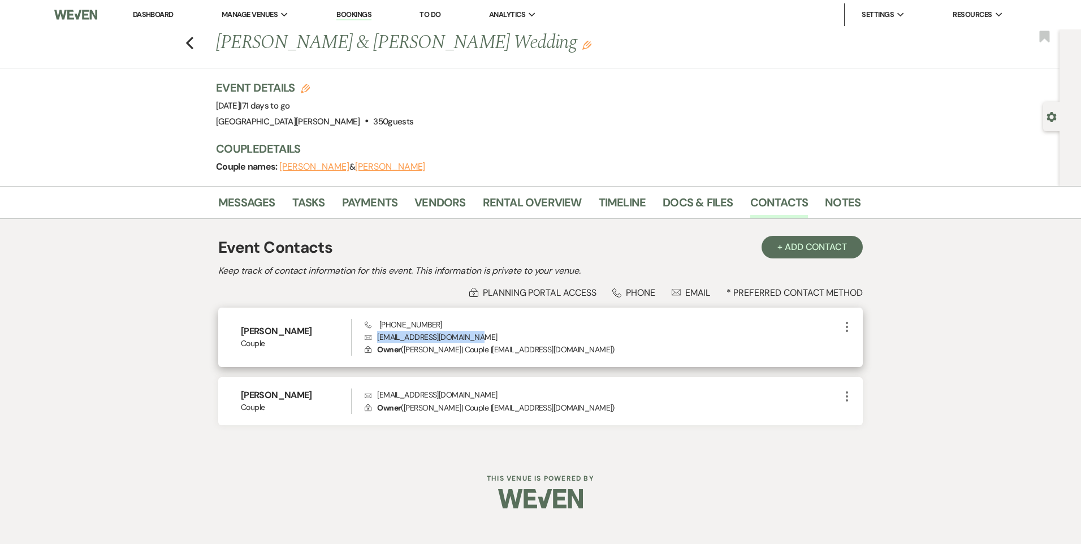
drag, startPoint x: 487, startPoint y: 335, endPoint x: 377, endPoint y: 337, distance: 110.2
click at [377, 337] on p "Envelope [EMAIL_ADDRESS][DOMAIN_NAME]" at bounding box center [602, 337] width 475 height 12
drag, startPoint x: 377, startPoint y: 337, endPoint x: 383, endPoint y: 339, distance: 6.1
copy p "[EMAIL_ADDRESS][DOMAIN_NAME]"
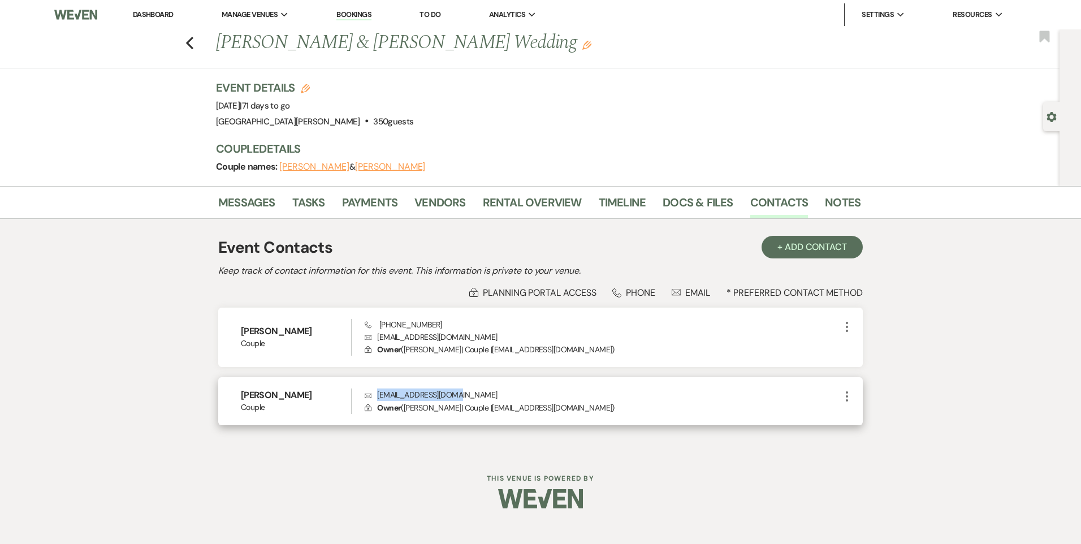
drag, startPoint x: 476, startPoint y: 392, endPoint x: 376, endPoint y: 388, distance: 100.7
click at [376, 388] on p "Envelope [EMAIL_ADDRESS][DOMAIN_NAME]" at bounding box center [602, 394] width 475 height 12
drag, startPoint x: 376, startPoint y: 388, endPoint x: 383, endPoint y: 391, distance: 7.7
copy p "[EMAIL_ADDRESS][DOMAIN_NAME]"
